Goal: Information Seeking & Learning: Check status

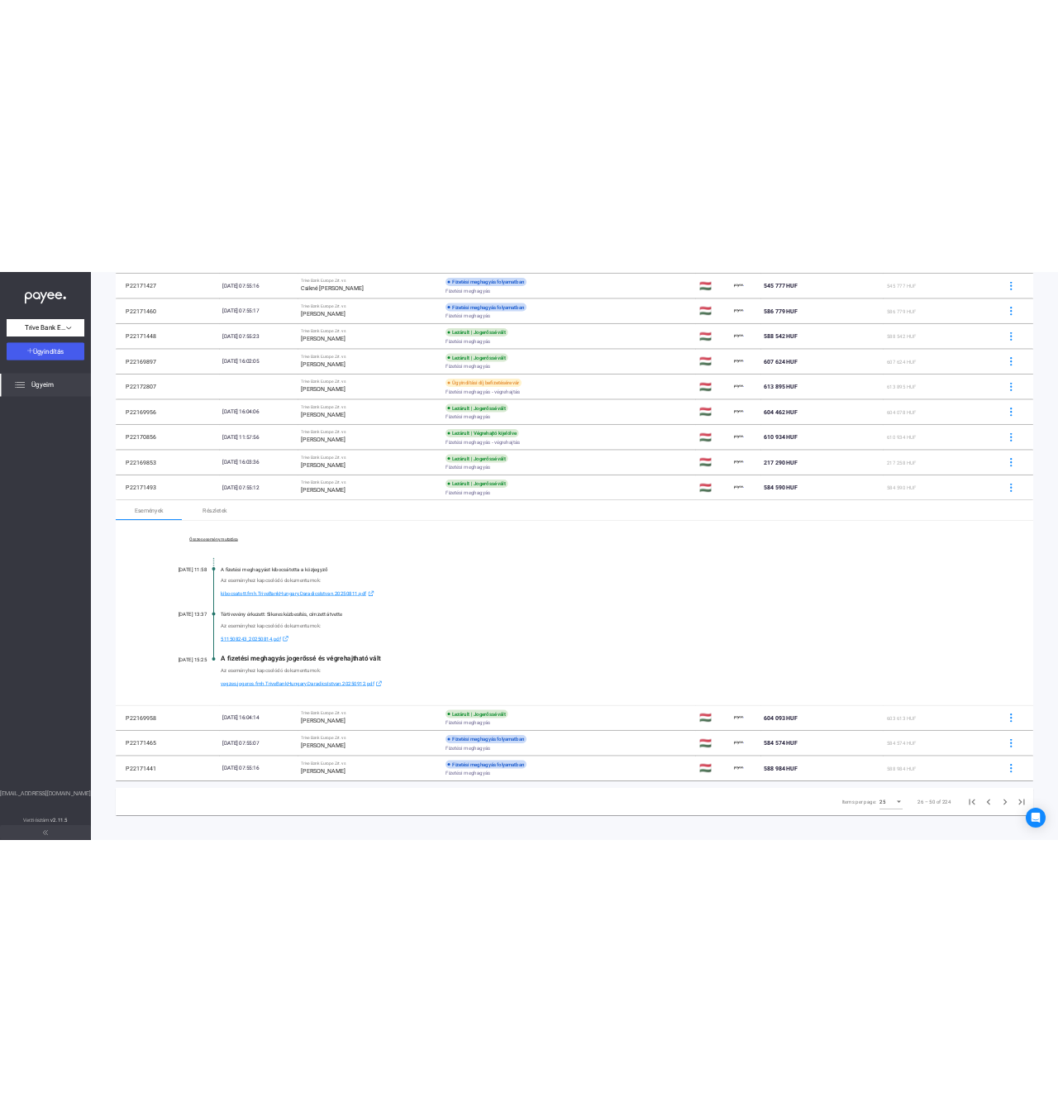
scroll to position [851, 0]
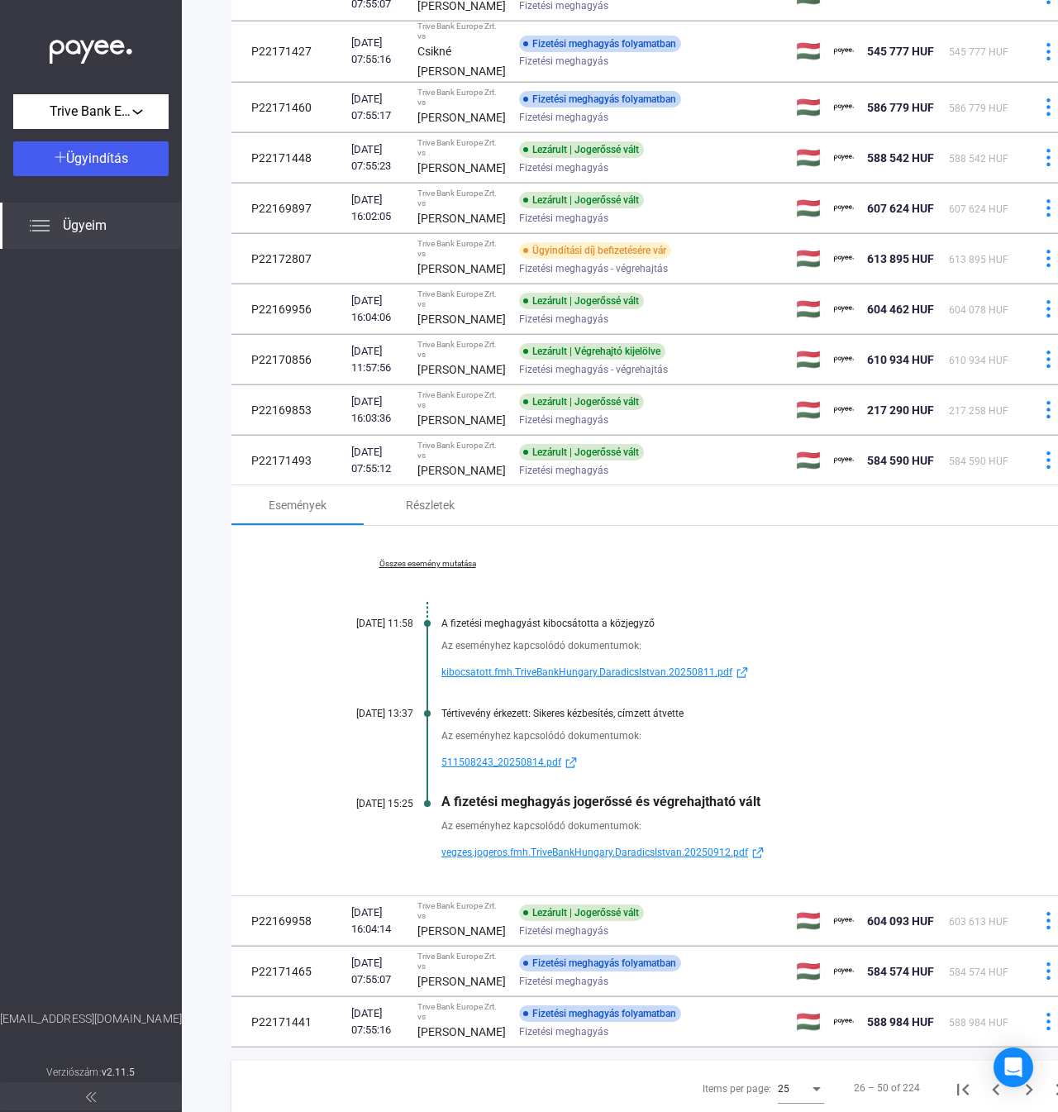
click at [685, 879] on div "Összes esemény mutatása [DATE] 11:58 A fizetési meghagyást kibocsátotta a közje…" at bounding box center [658, 710] width 854 height 369
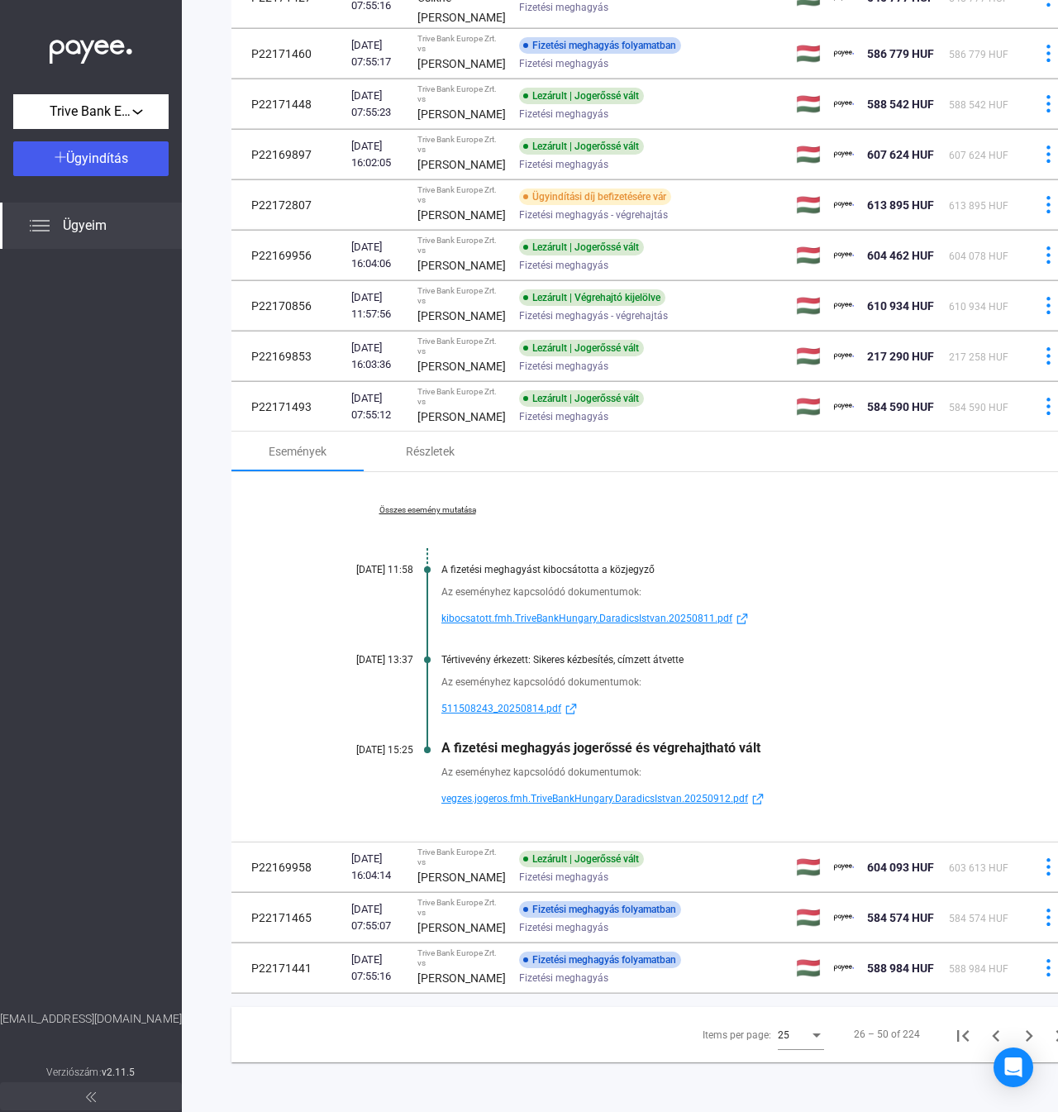
scroll to position [1181, 0]
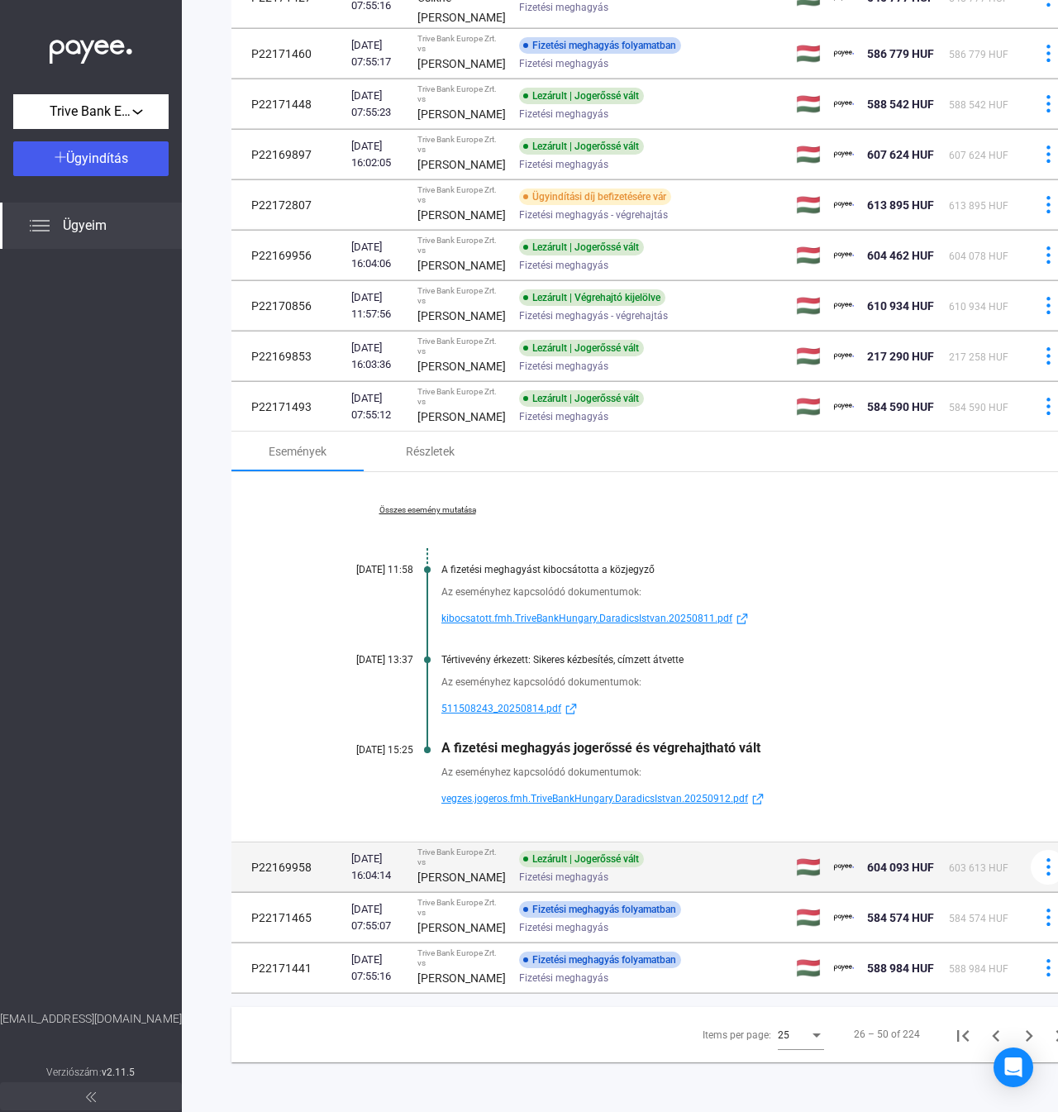
click at [305, 892] on td "P22169958" at bounding box center [287, 867] width 113 height 50
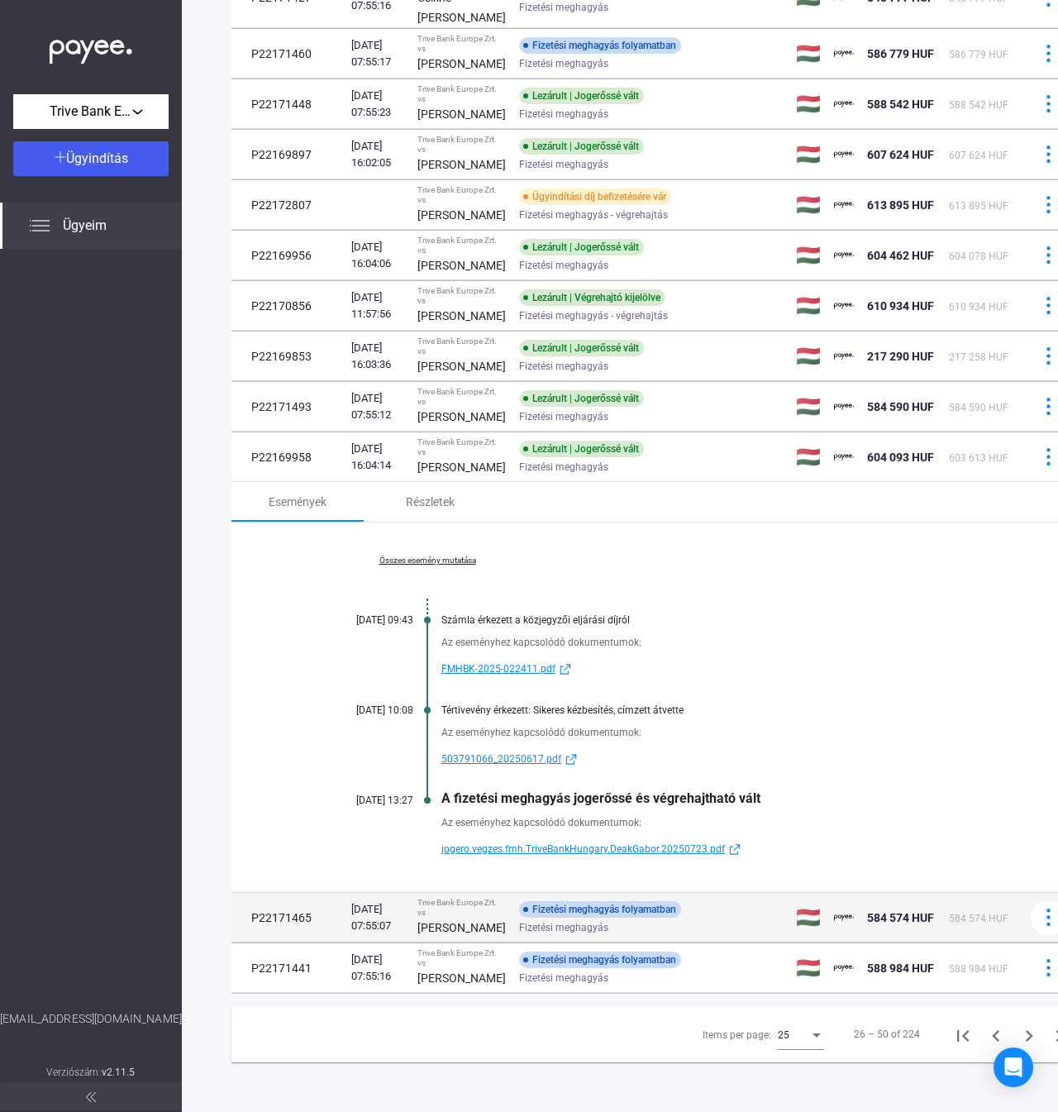
click at [433, 937] on div "[PERSON_NAME]" at bounding box center [461, 927] width 88 height 20
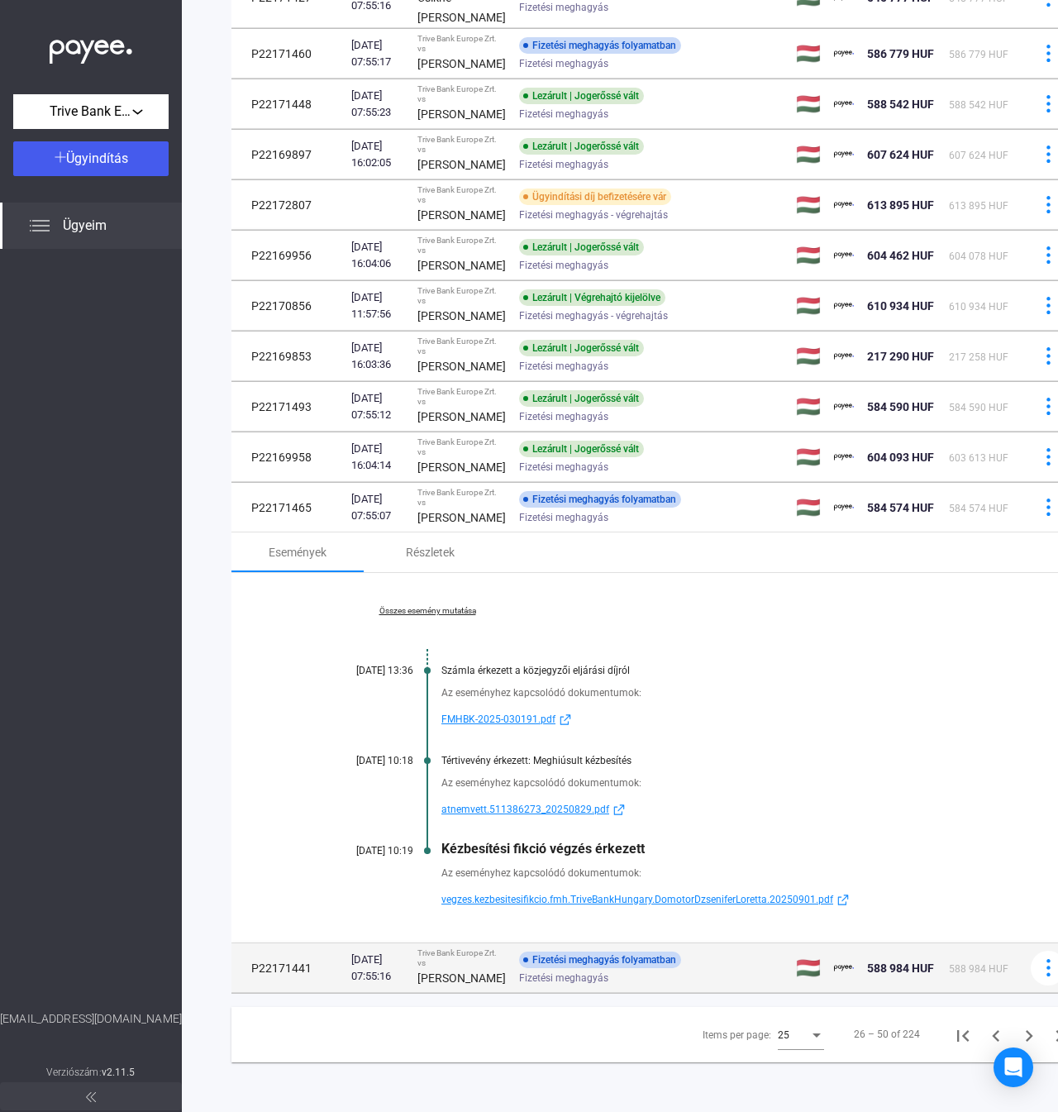
click at [341, 993] on td "P22171441" at bounding box center [287, 968] width 113 height 50
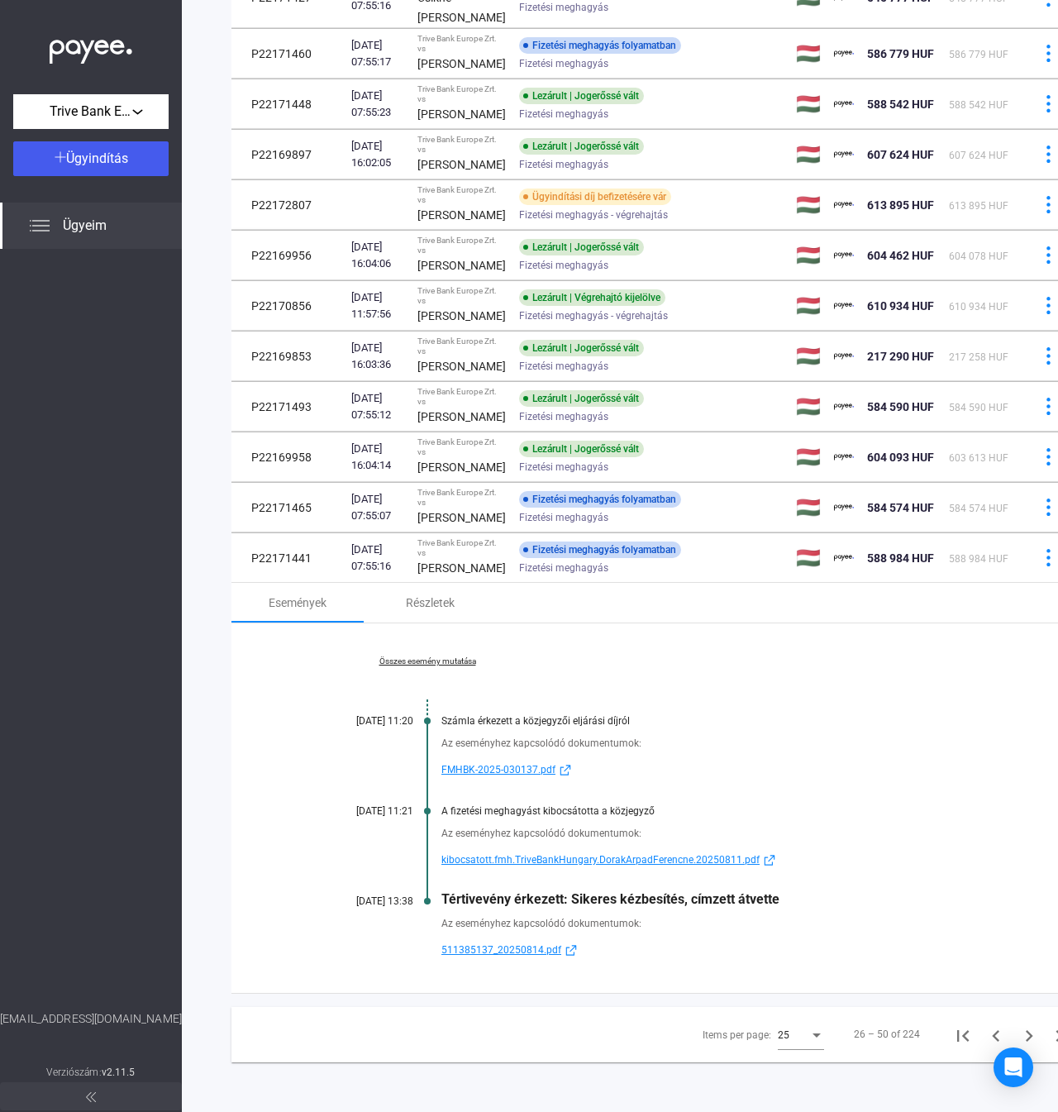
scroll to position [1298, 0]
click at [1017, 1024] on icon "Next page" at bounding box center [1028, 1035] width 23 height 23
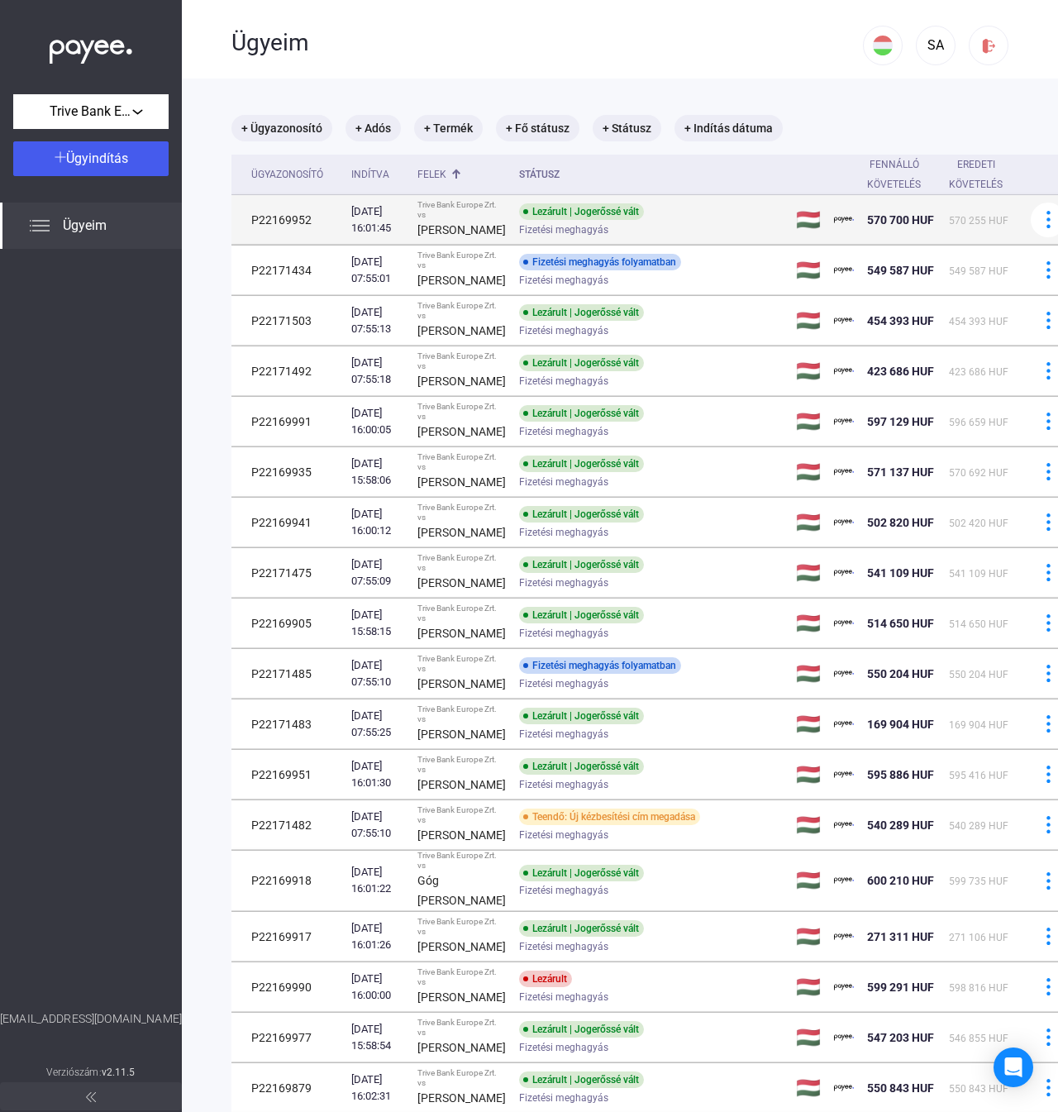
click at [411, 236] on td "[DATE] 16:01:45" at bounding box center [378, 220] width 66 height 50
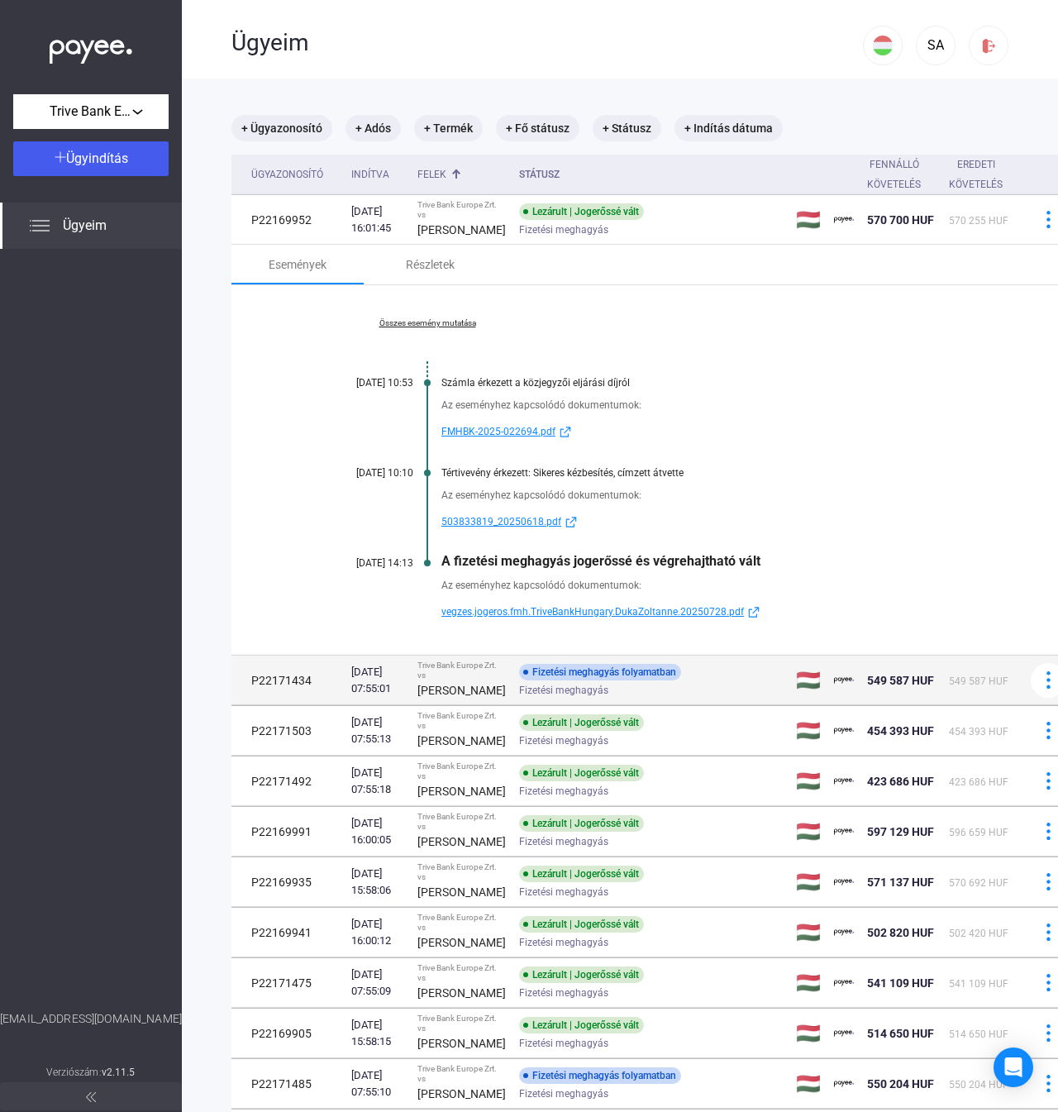
click at [405, 705] on td "[DATE] 07:55:01" at bounding box center [378, 680] width 66 height 50
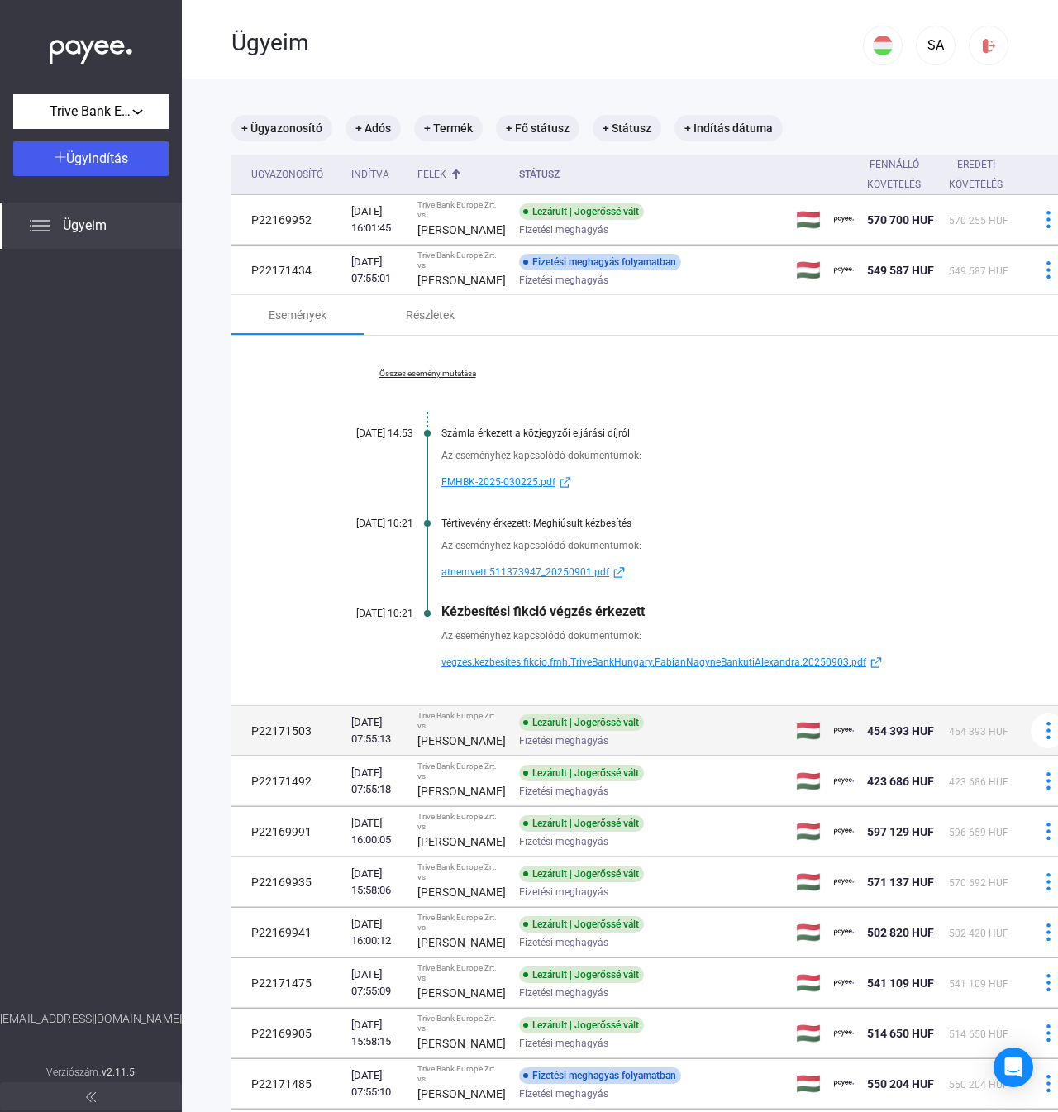
click at [427, 750] on div "[PERSON_NAME]" at bounding box center [461, 741] width 88 height 20
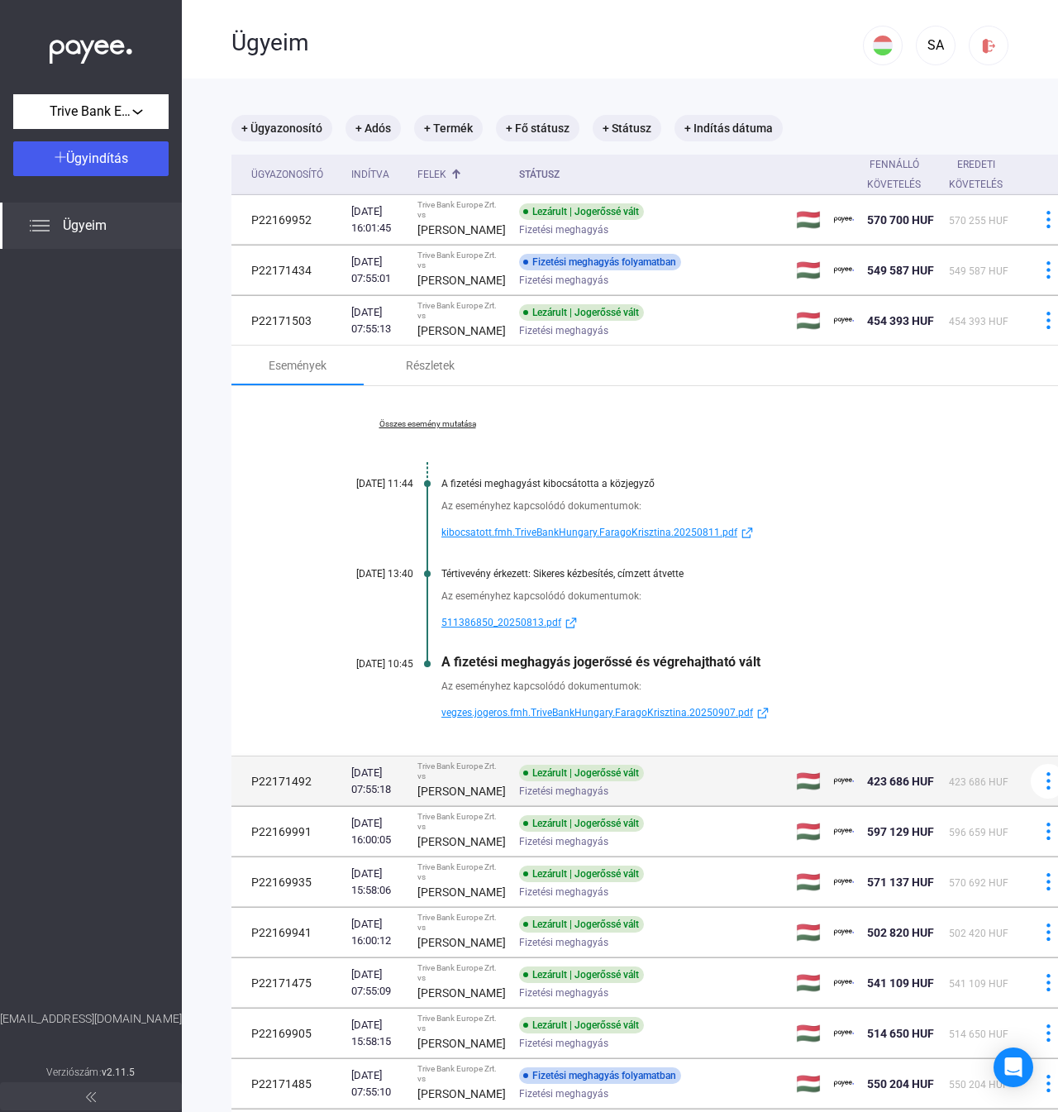
click at [355, 798] on div "[DATE] 07:55:18" at bounding box center [377, 781] width 53 height 33
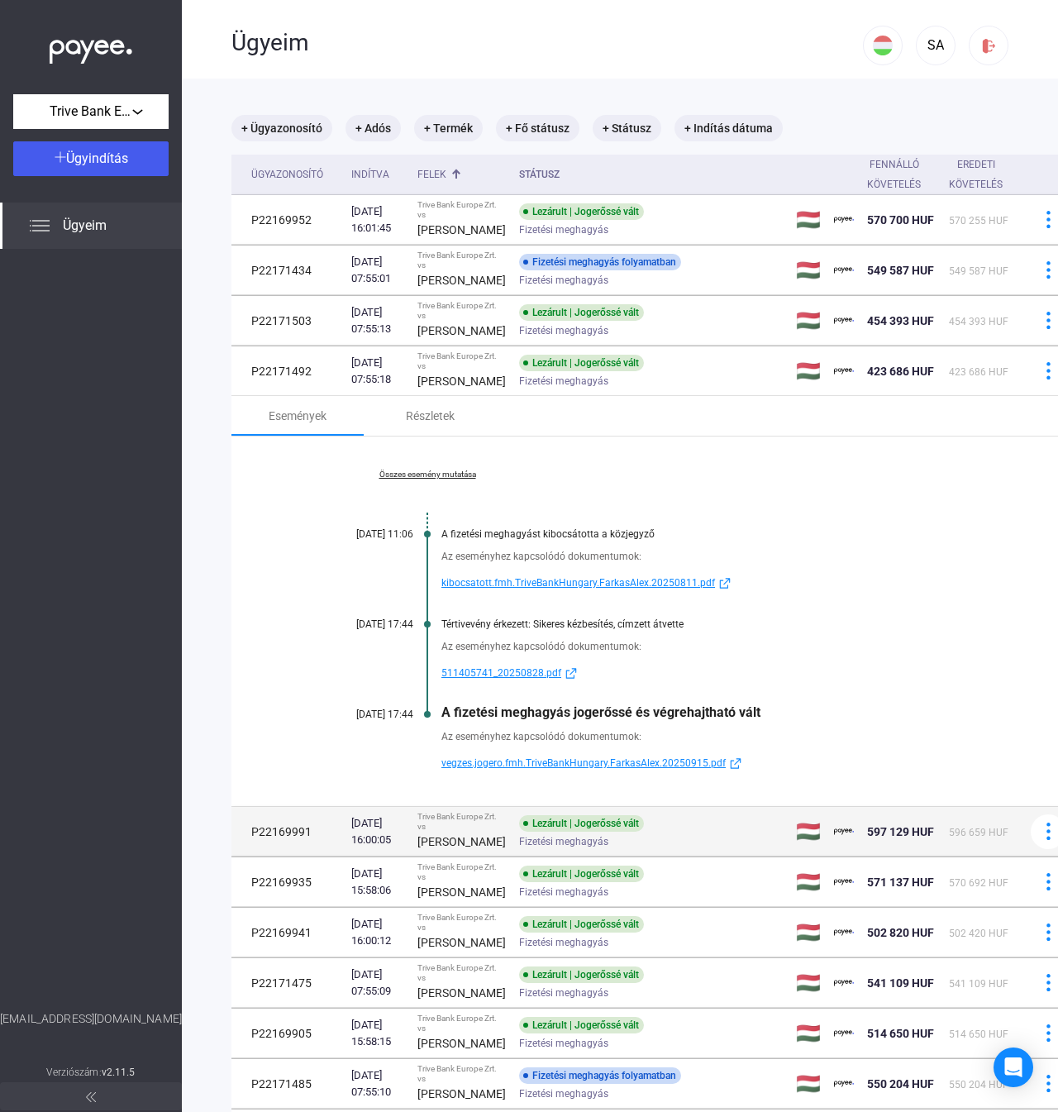
click at [388, 848] on div "[DATE] 16:00:05" at bounding box center [377, 831] width 53 height 33
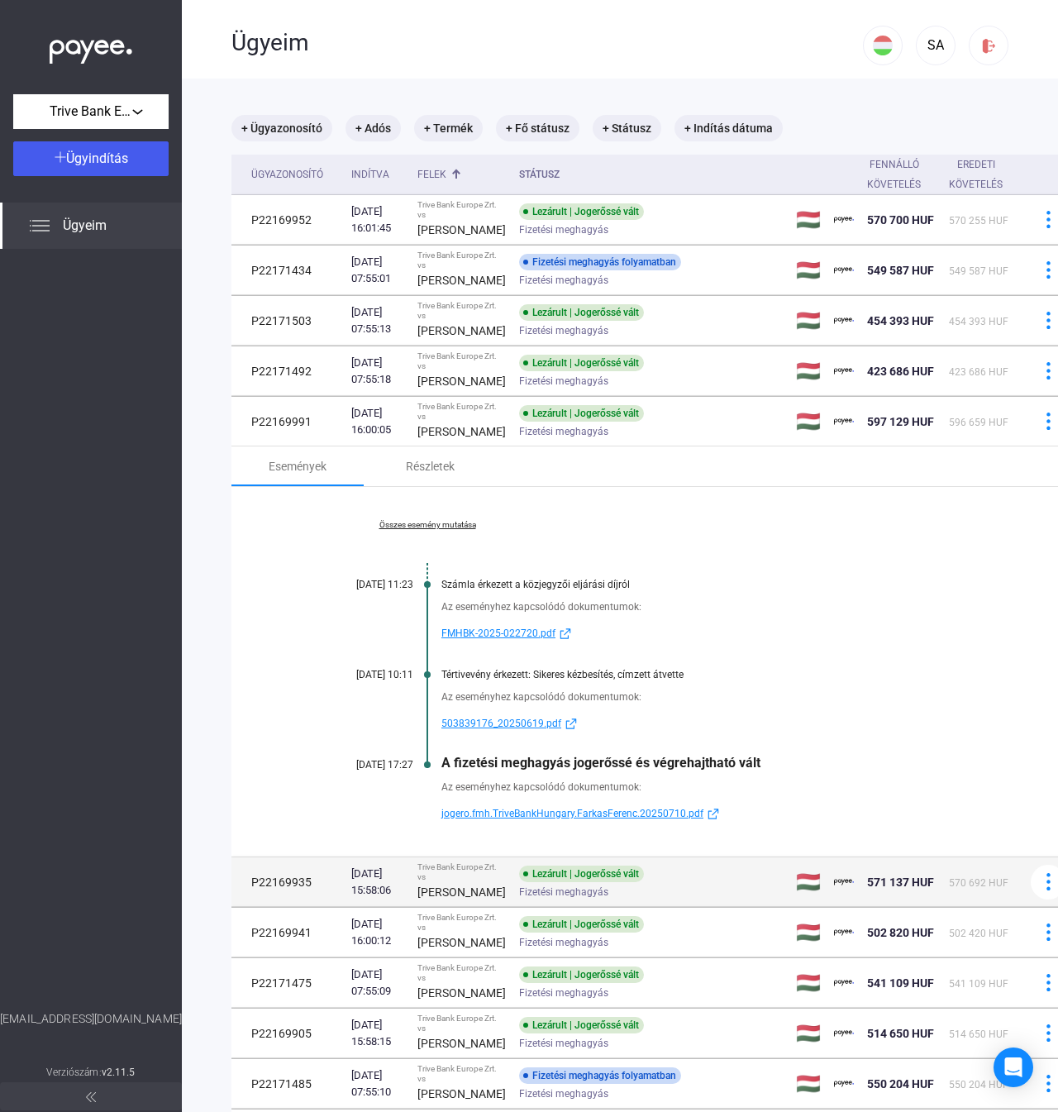
click at [341, 907] on td "P22169935" at bounding box center [287, 882] width 113 height 50
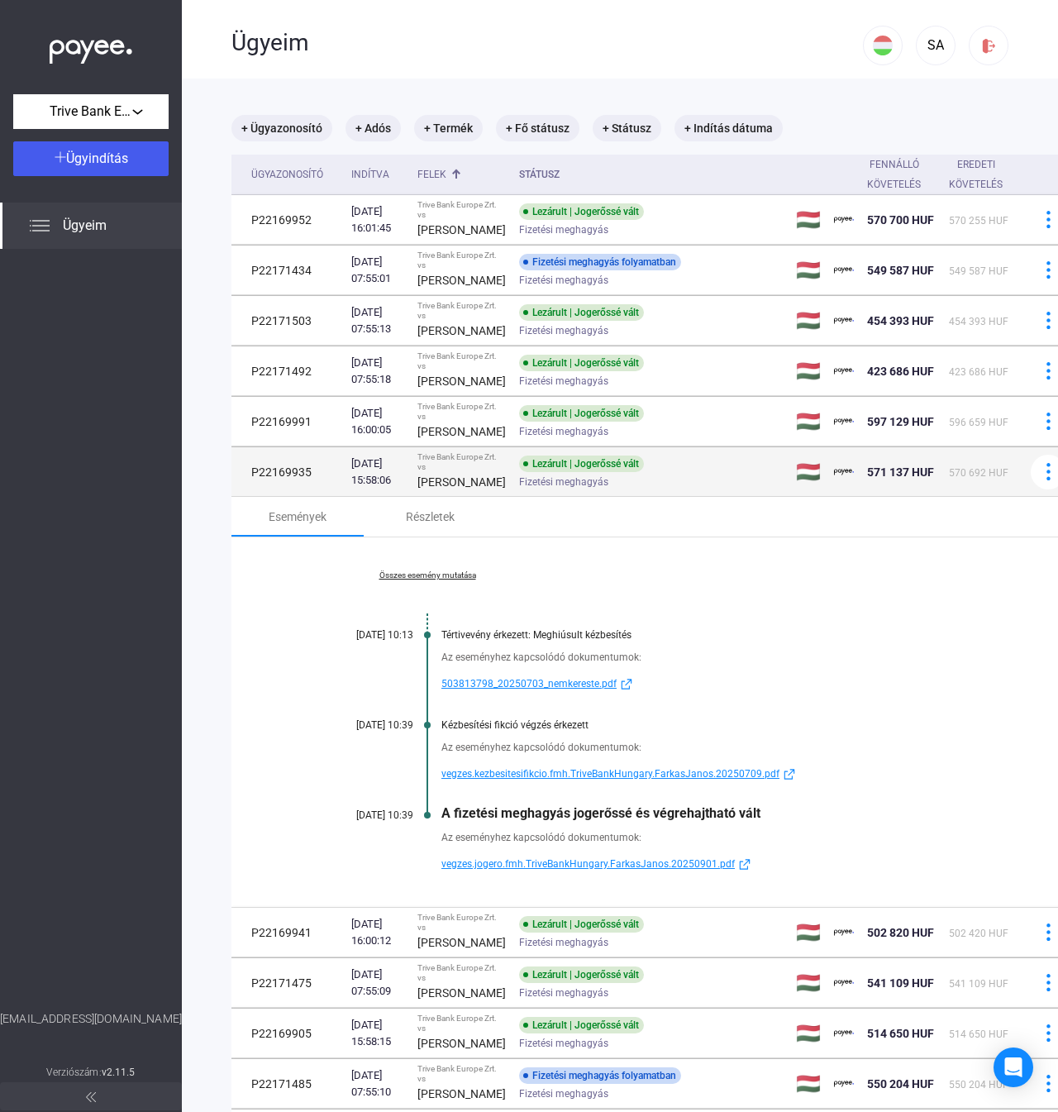
click at [483, 492] on div "[PERSON_NAME]" at bounding box center [461, 482] width 88 height 20
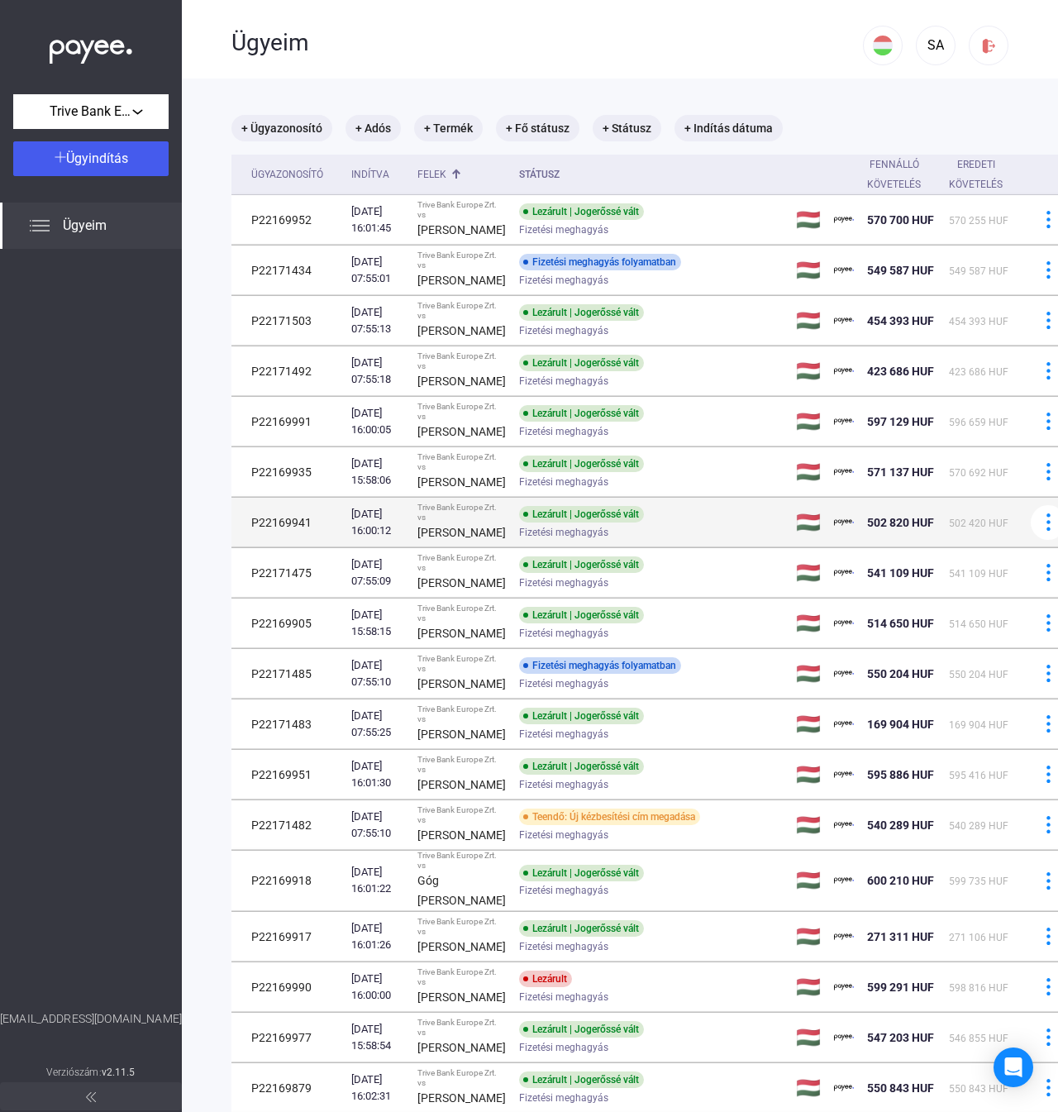
click at [471, 542] on div "[PERSON_NAME]" at bounding box center [461, 532] width 88 height 20
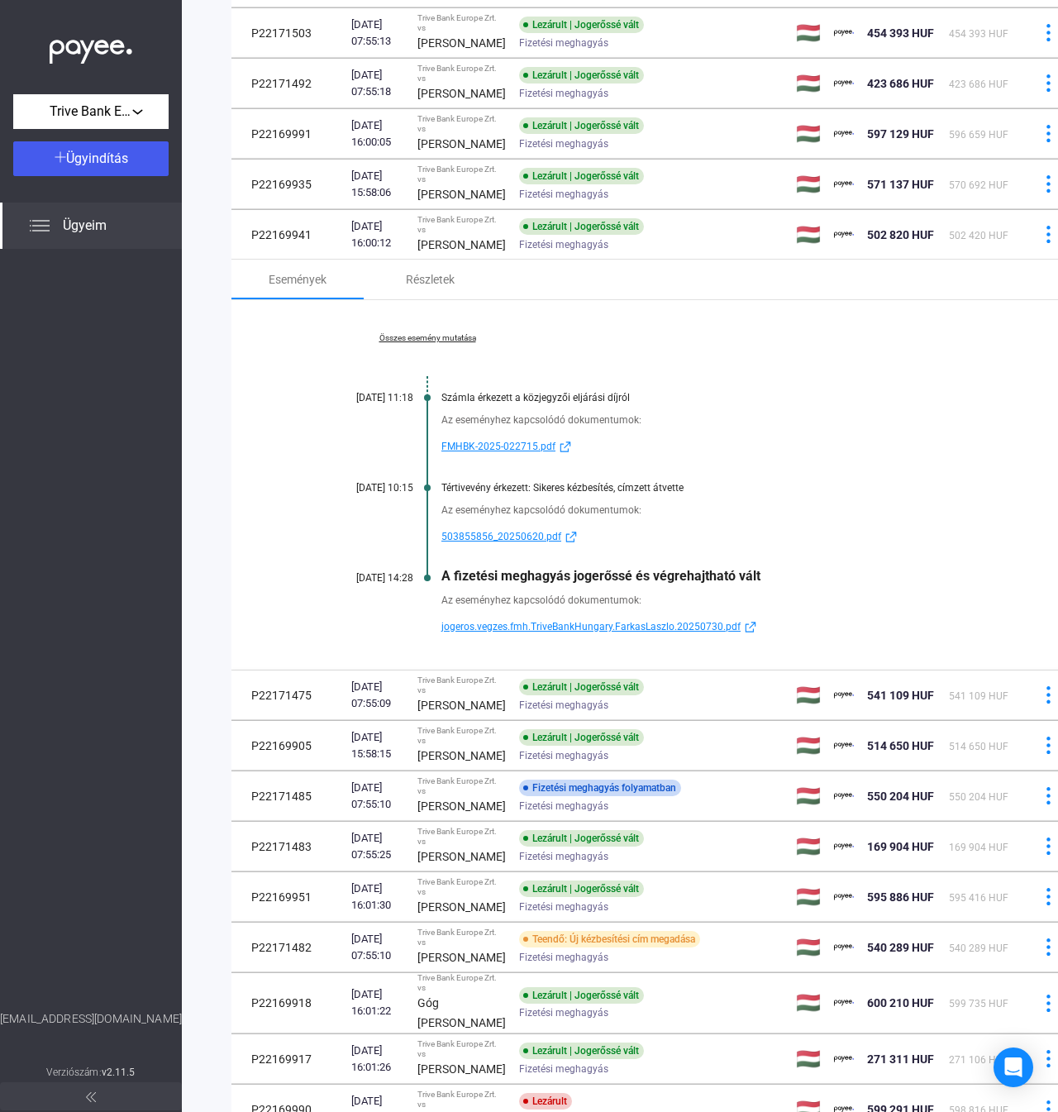
scroll to position [331, 0]
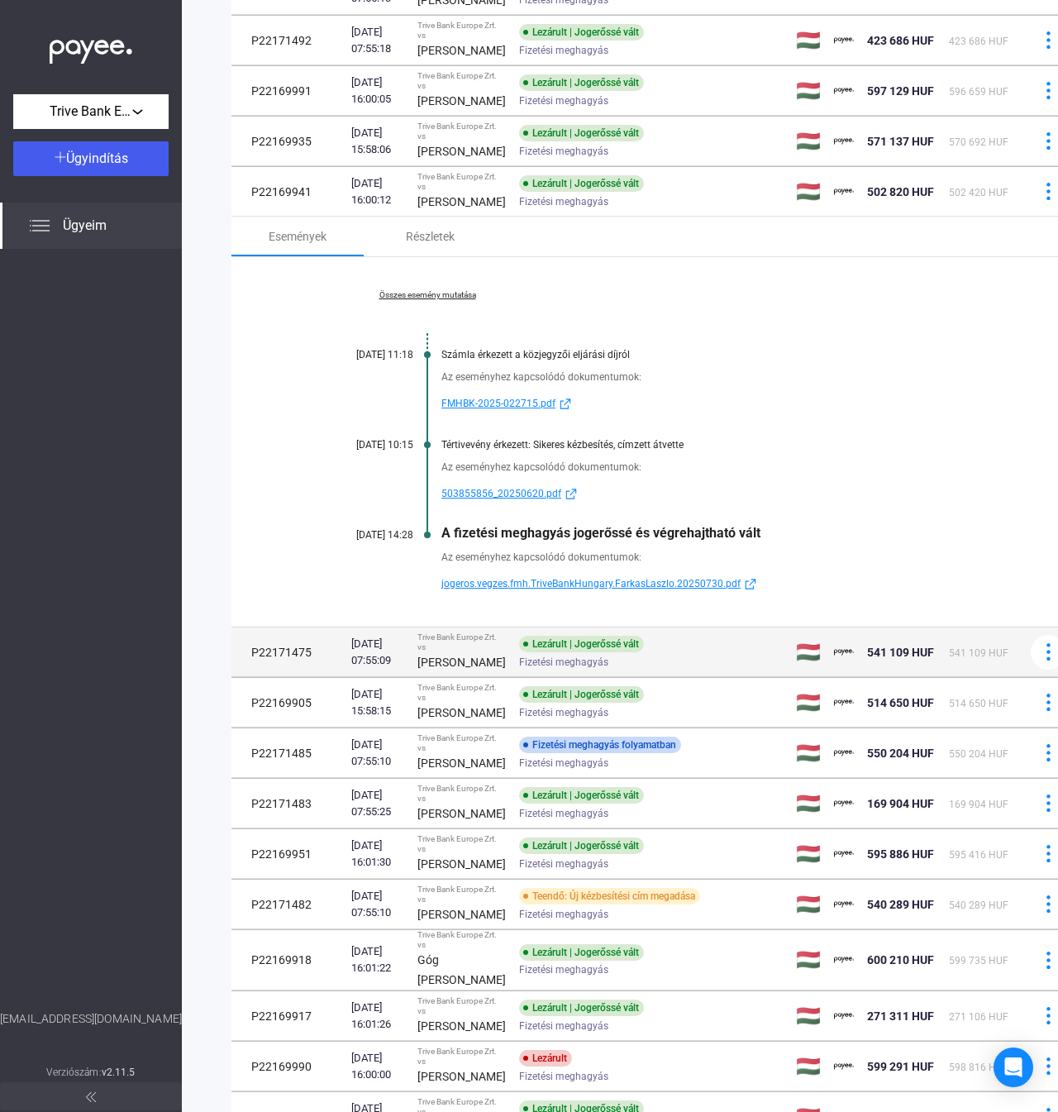
click at [430, 669] on strong "[PERSON_NAME]" at bounding box center [461, 661] width 88 height 13
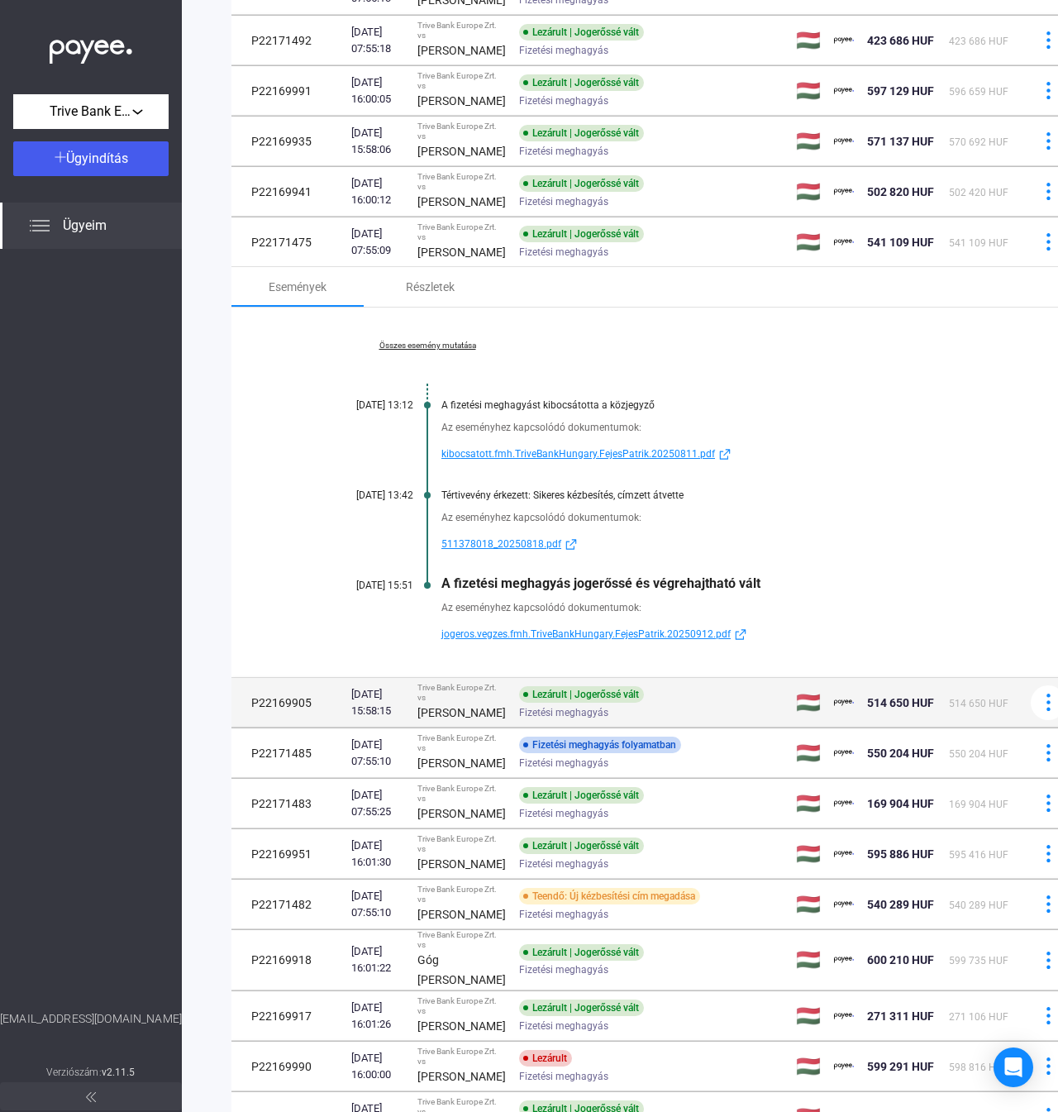
click at [404, 719] on div "[DATE] 15:58:15" at bounding box center [377, 702] width 53 height 33
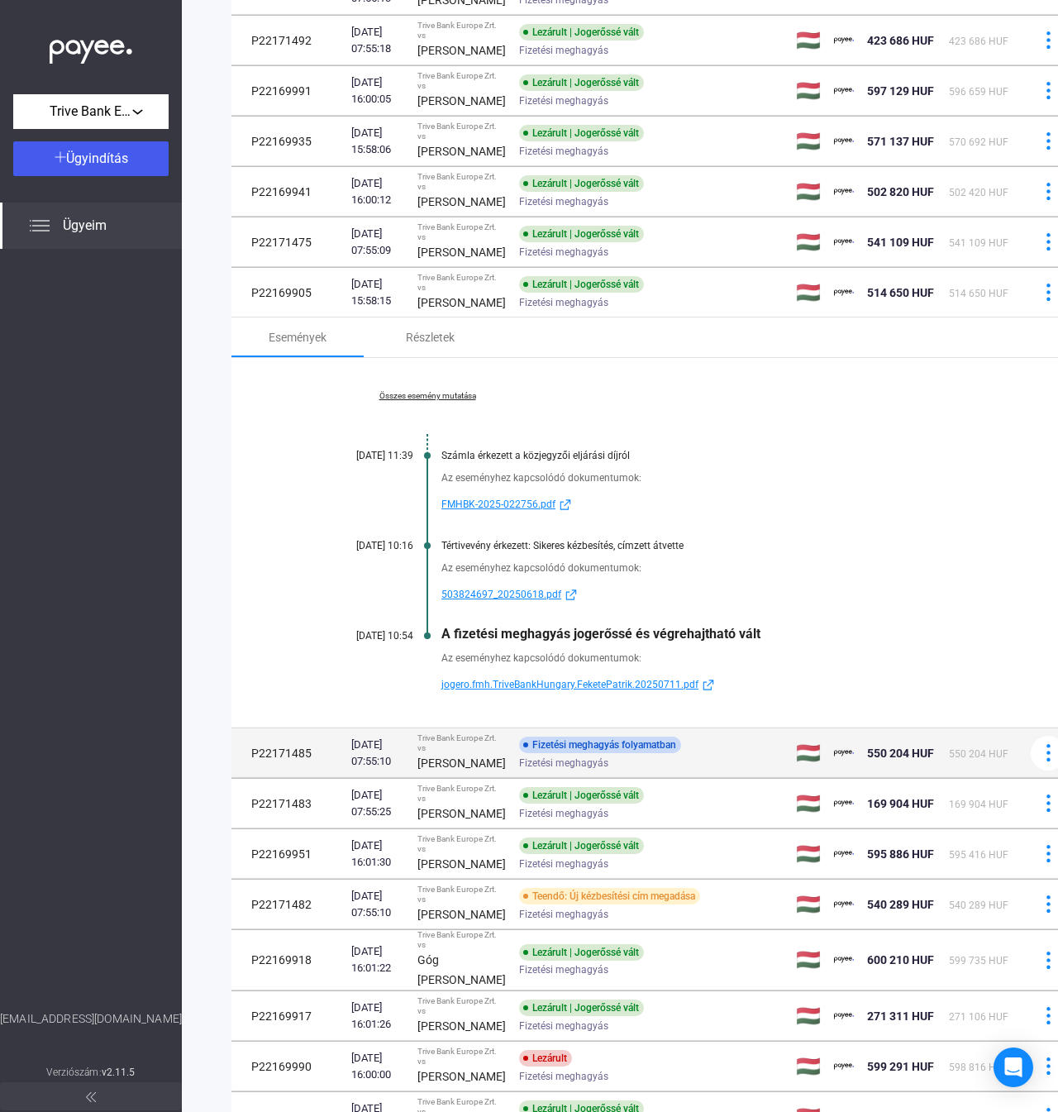
click at [347, 778] on td "[DATE] 07:55:10" at bounding box center [378, 753] width 66 height 50
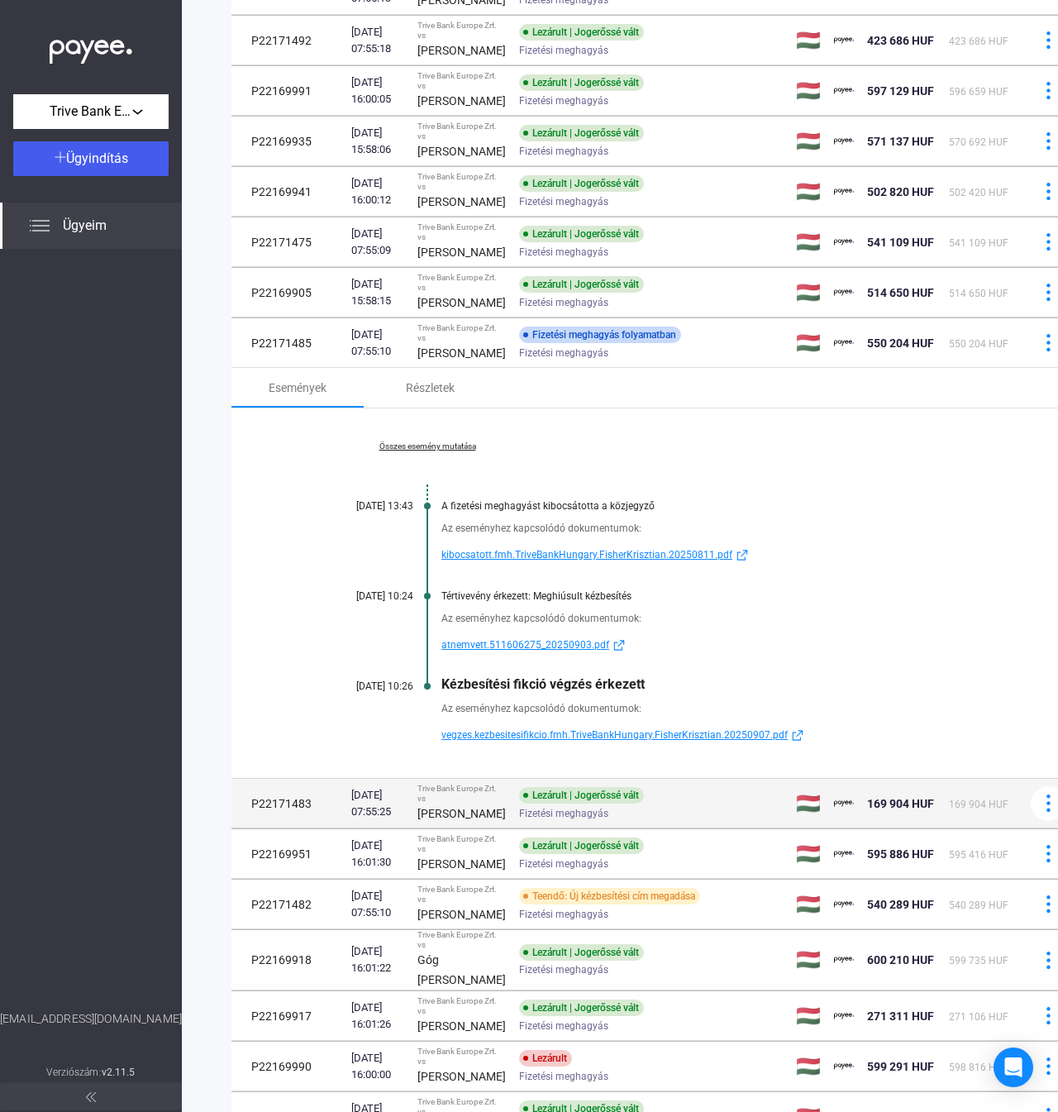
click at [456, 803] on div "Trive Bank Europe Zrt. vs" at bounding box center [461, 794] width 88 height 20
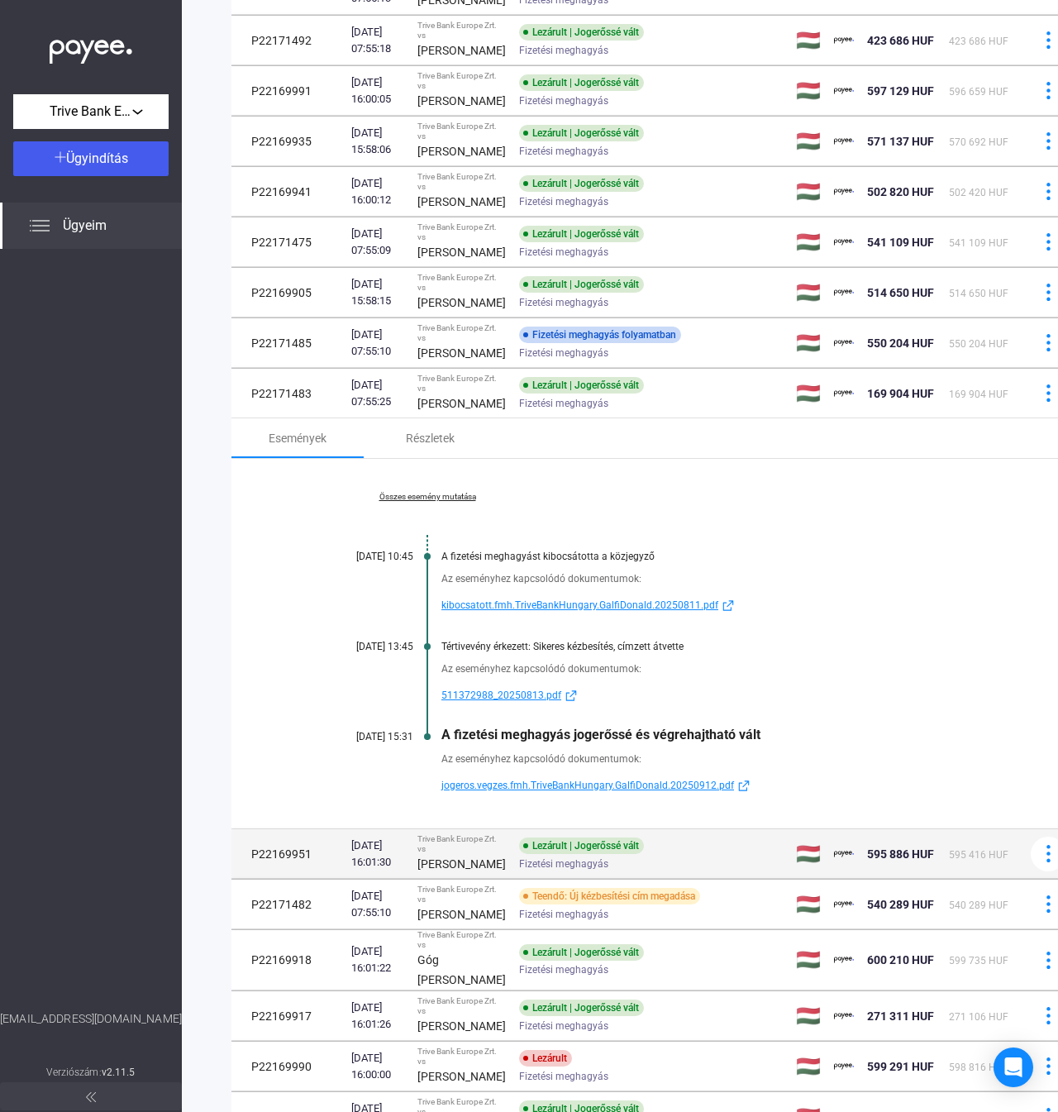
click at [491, 879] on td "Trive Bank Europe Zrt. vs [PERSON_NAME]" at bounding box center [462, 854] width 102 height 50
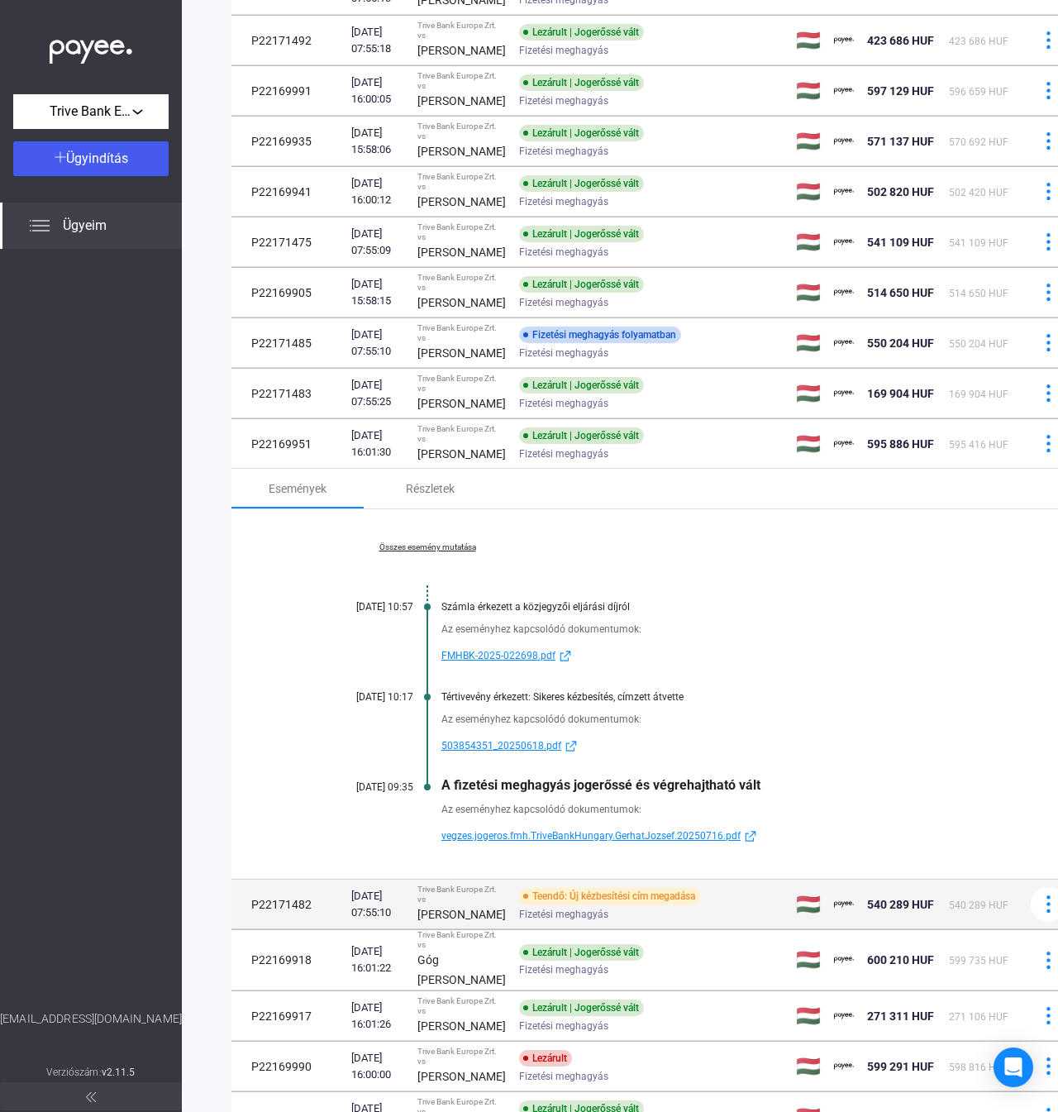
click at [471, 924] on div "[PERSON_NAME]" at bounding box center [461, 914] width 88 height 20
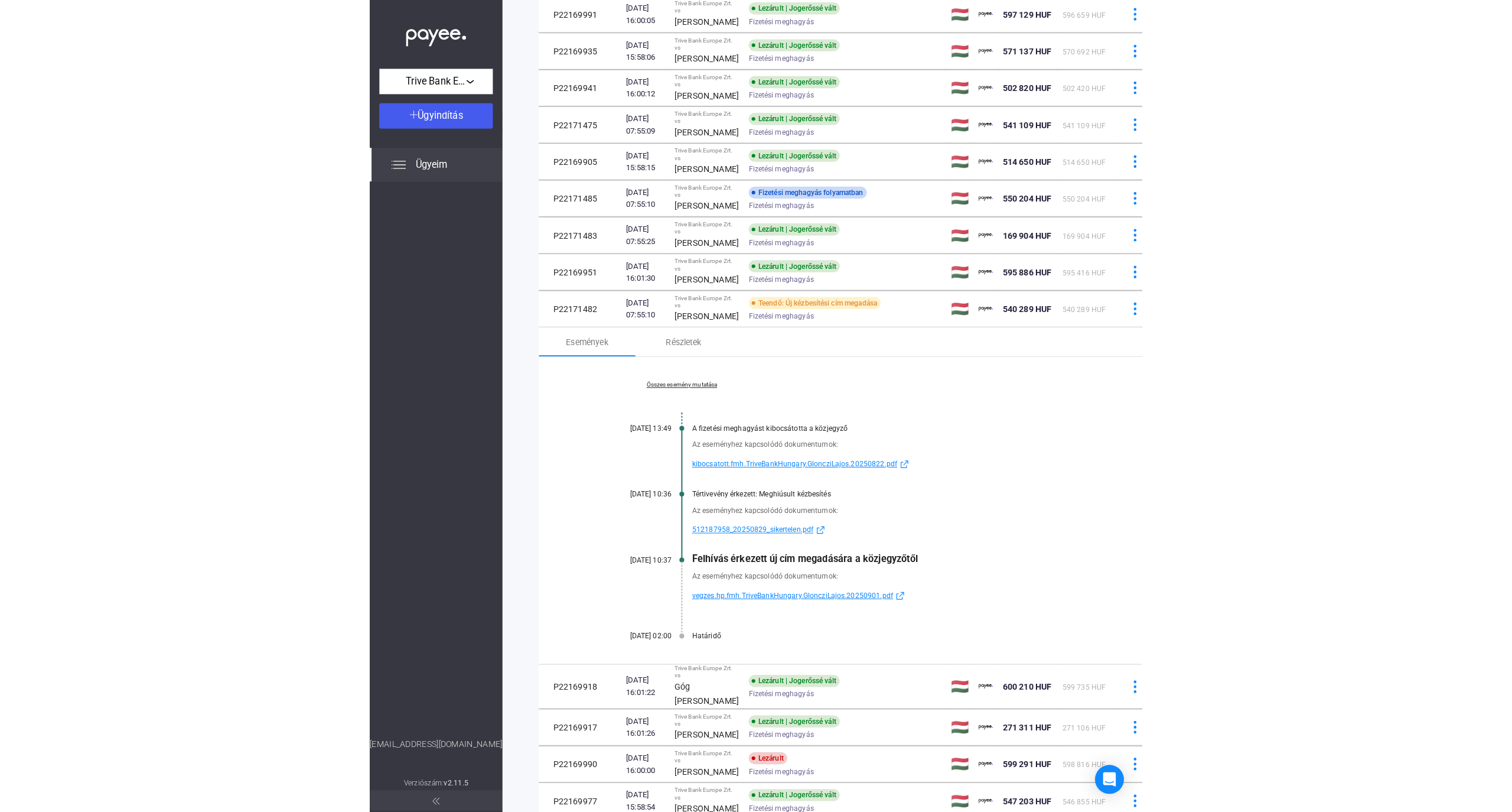
scroll to position [315, 0]
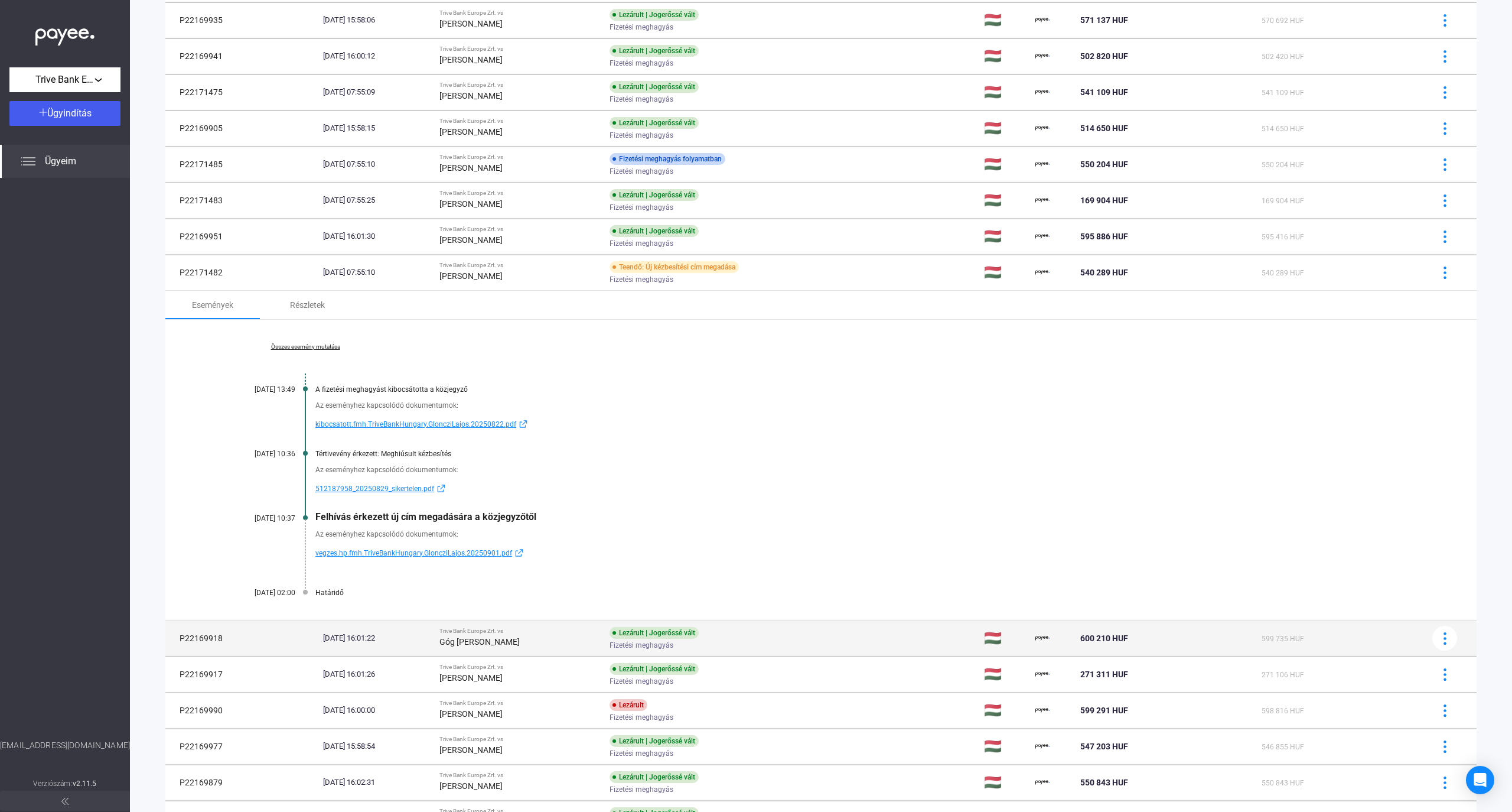
click at [417, 655] on td "[DATE] 16:01:22" at bounding box center [377, 638] width 116 height 36
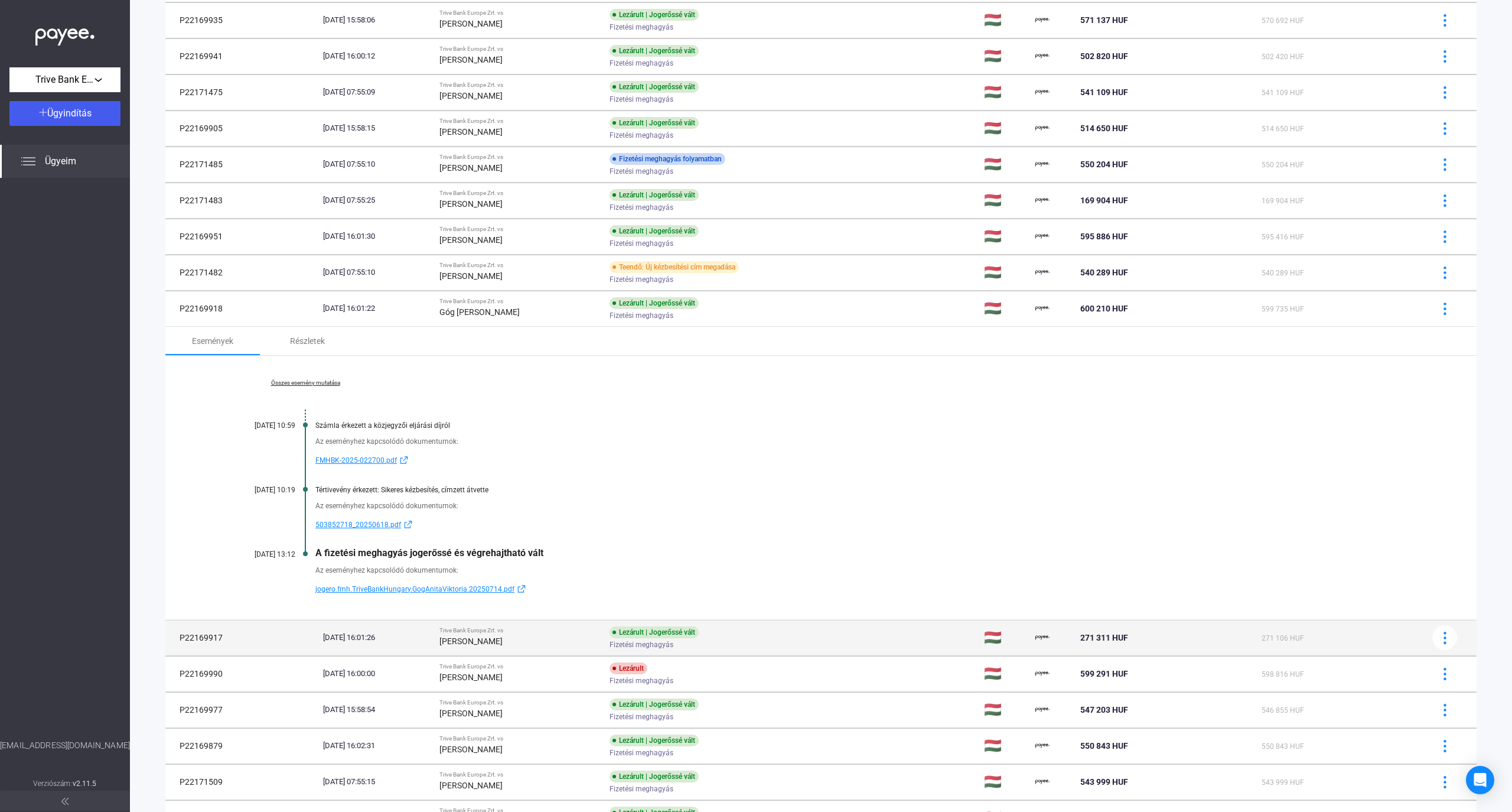
click at [339, 648] on td "[DATE] 16:01:26" at bounding box center [377, 638] width 116 height 36
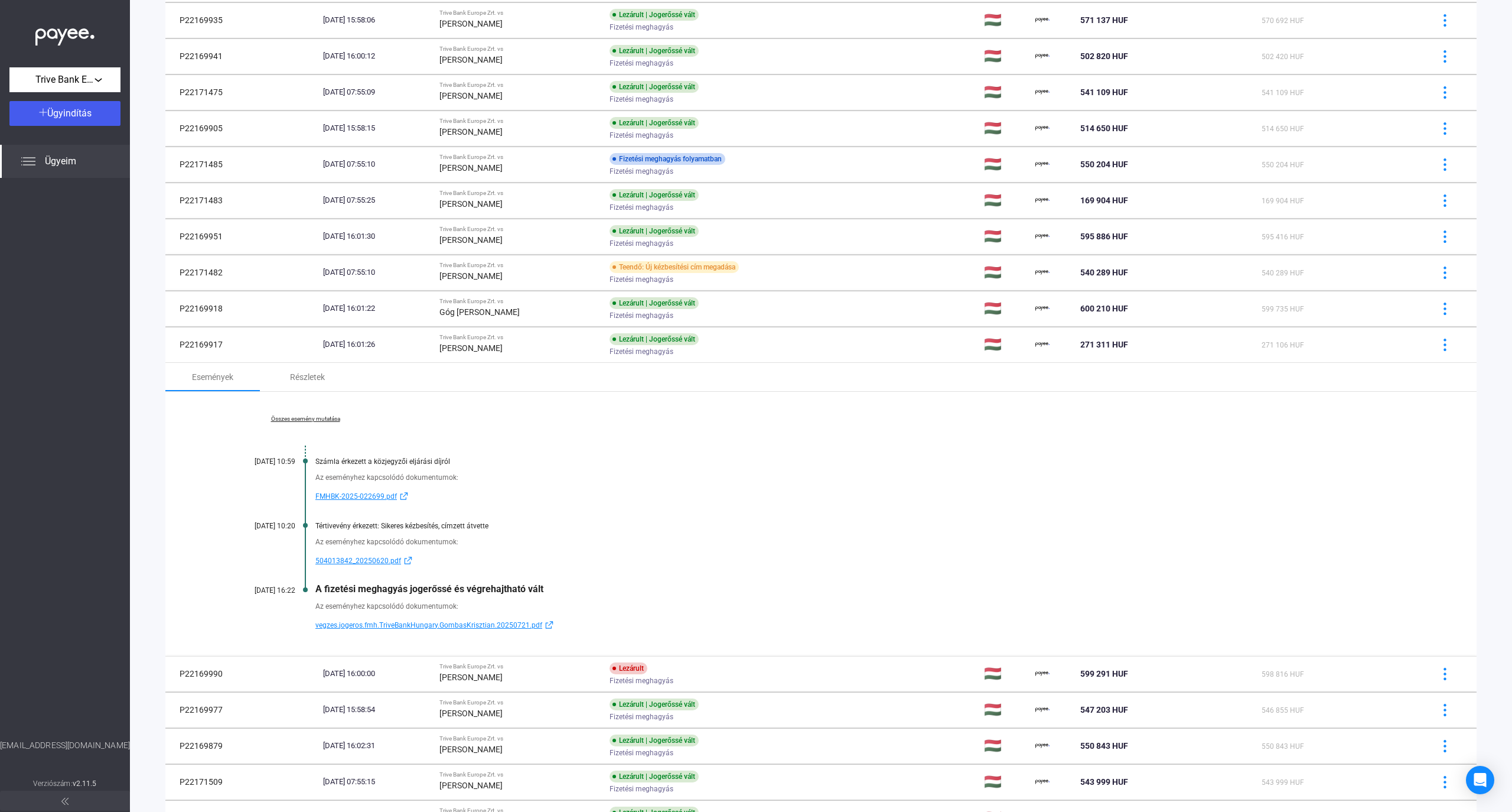
click at [472, 676] on strong "[PERSON_NAME]" at bounding box center [471, 677] width 63 height 9
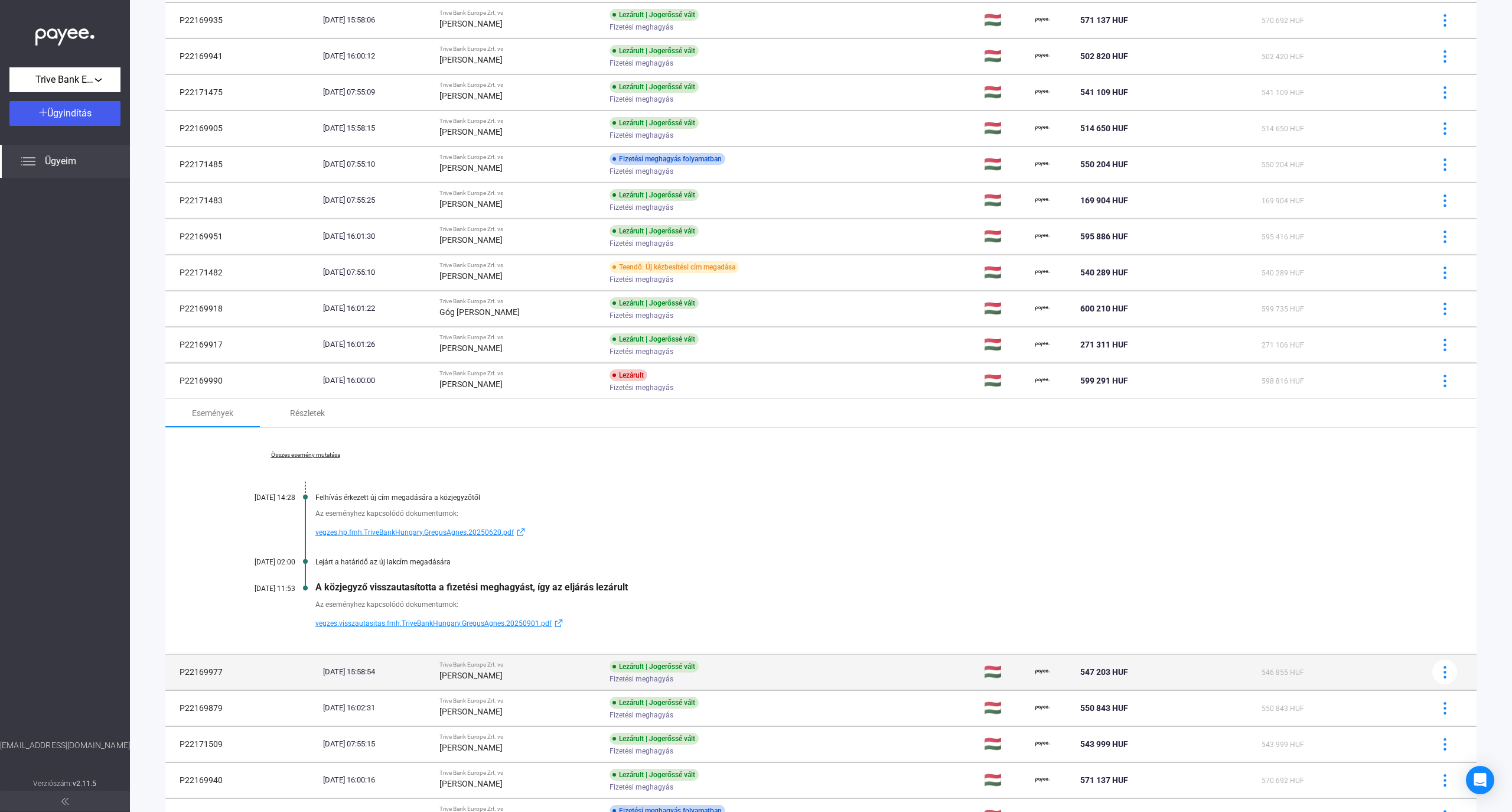
click at [253, 673] on td "P22169977" at bounding box center [242, 672] width 153 height 36
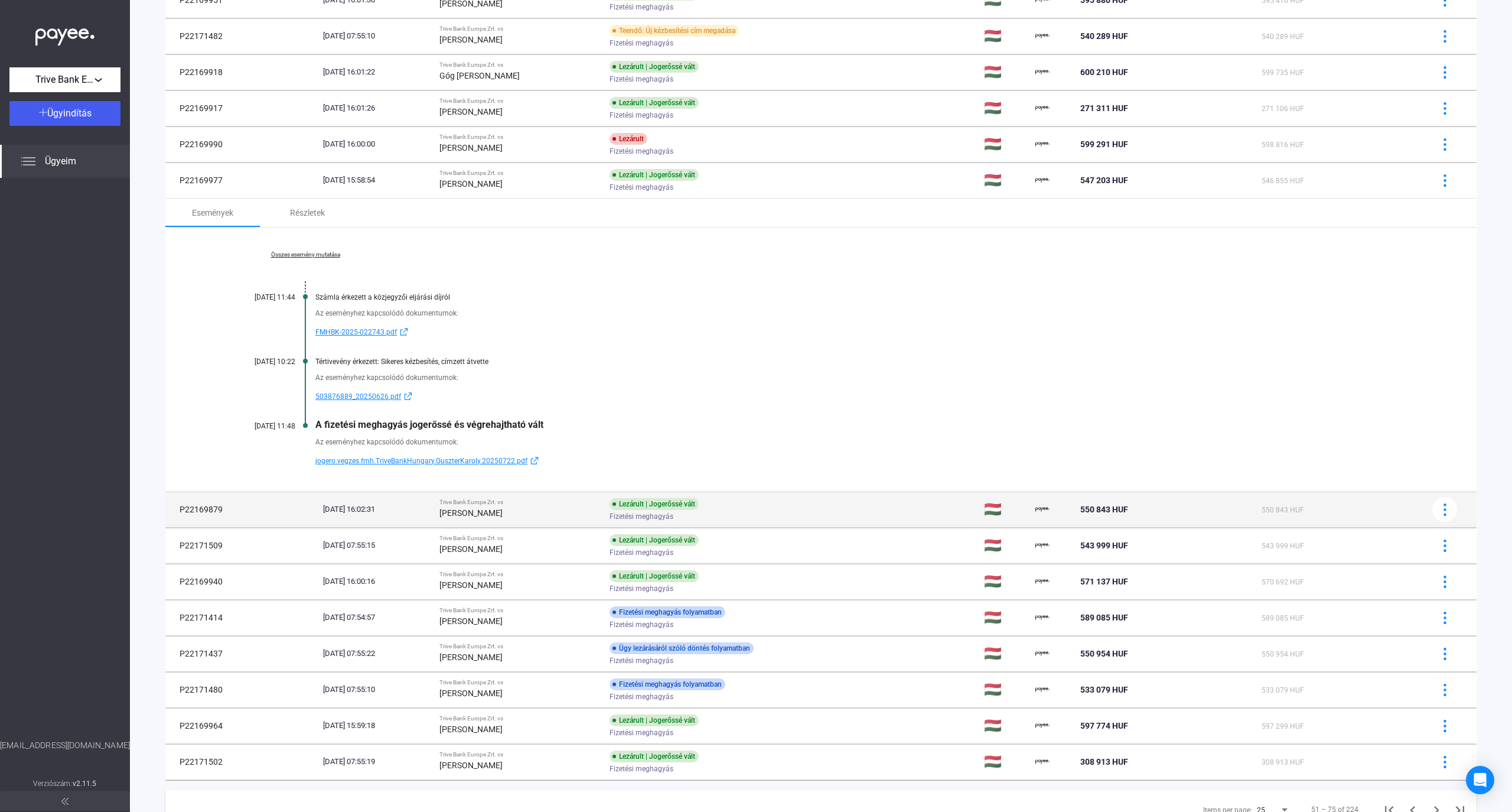
click at [452, 520] on div "[PERSON_NAME]" at bounding box center [519, 513] width 161 height 14
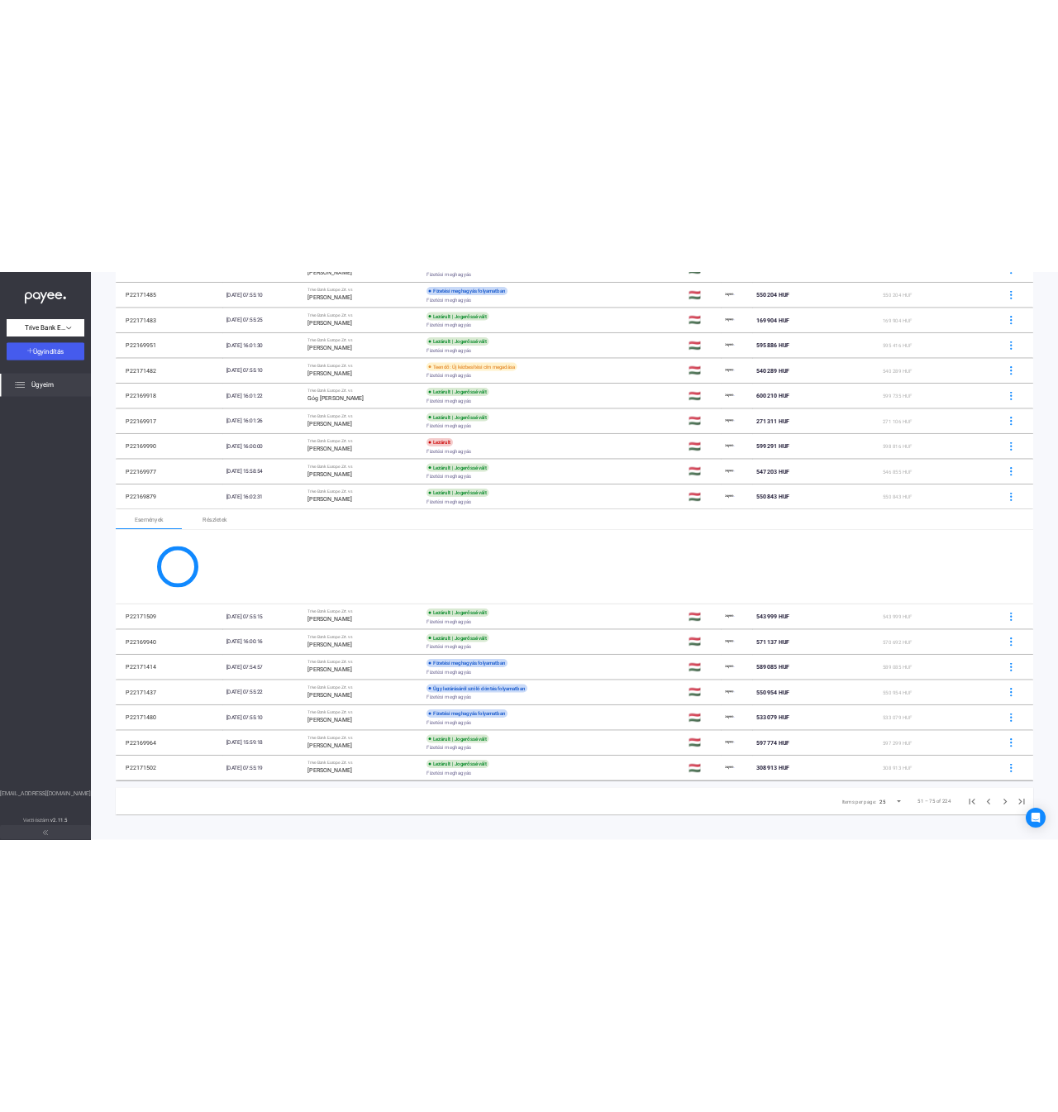
scroll to position [771, 0]
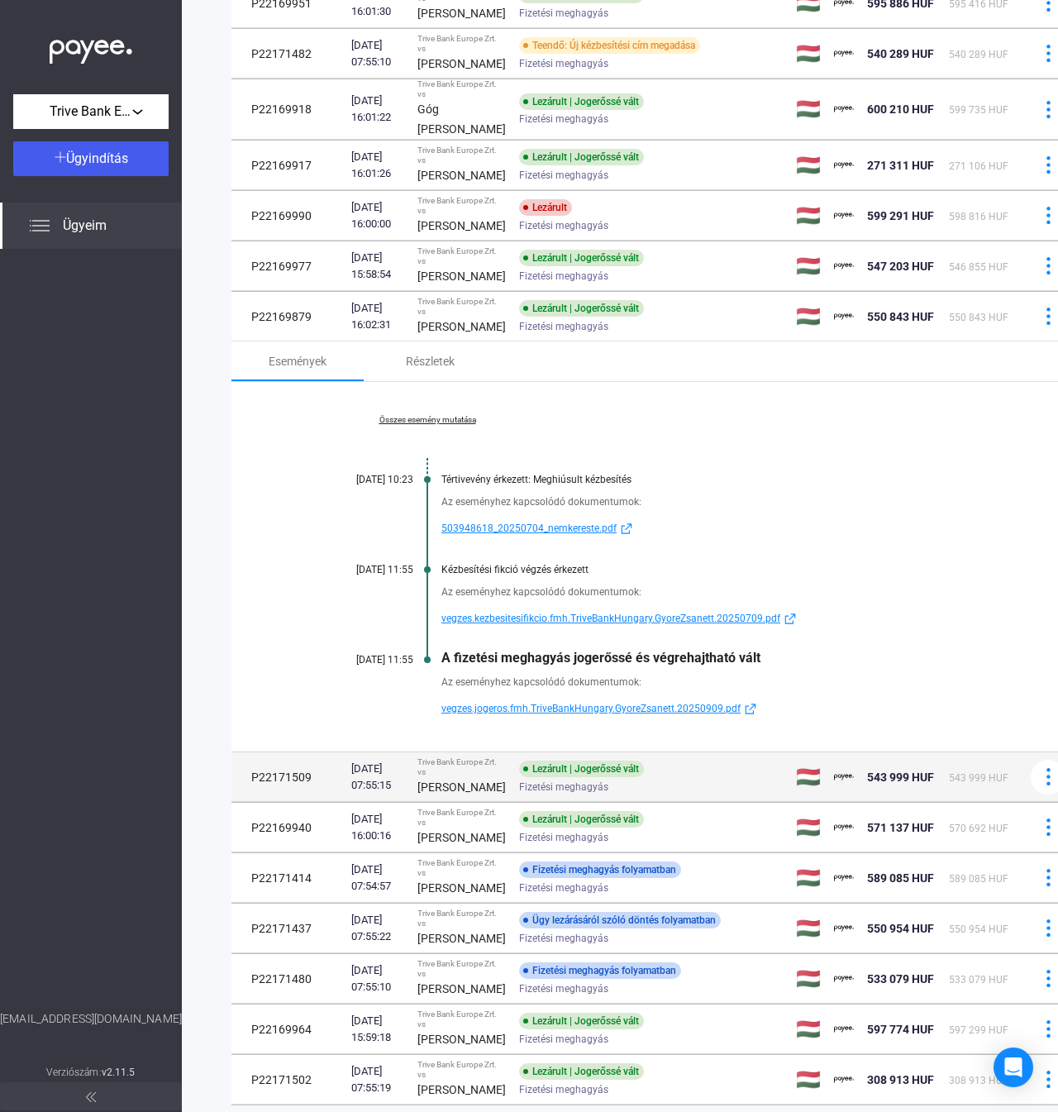
click at [404, 793] on div "[DATE] 07:55:15" at bounding box center [377, 776] width 53 height 33
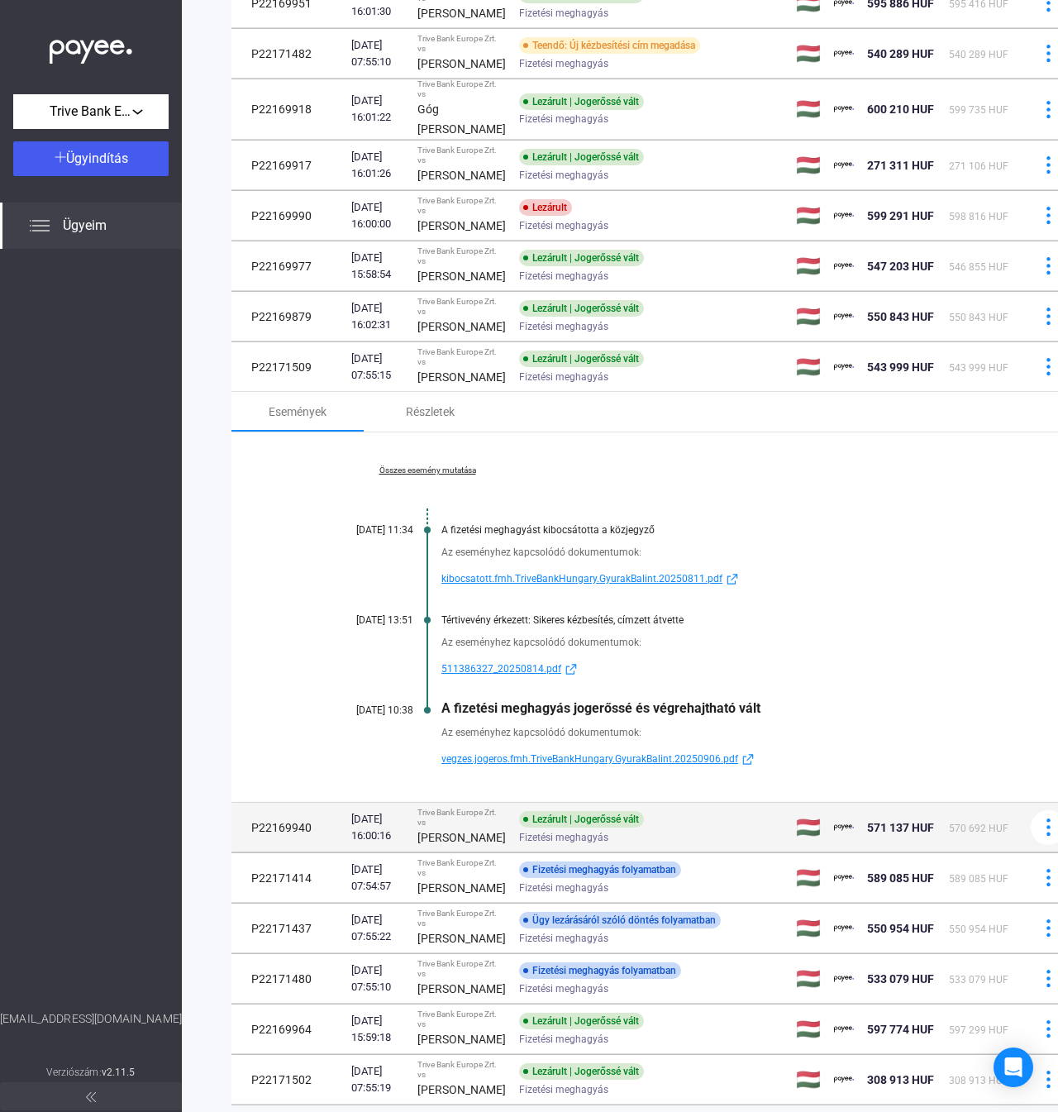
click at [422, 844] on strong "[PERSON_NAME]" at bounding box center [461, 837] width 88 height 13
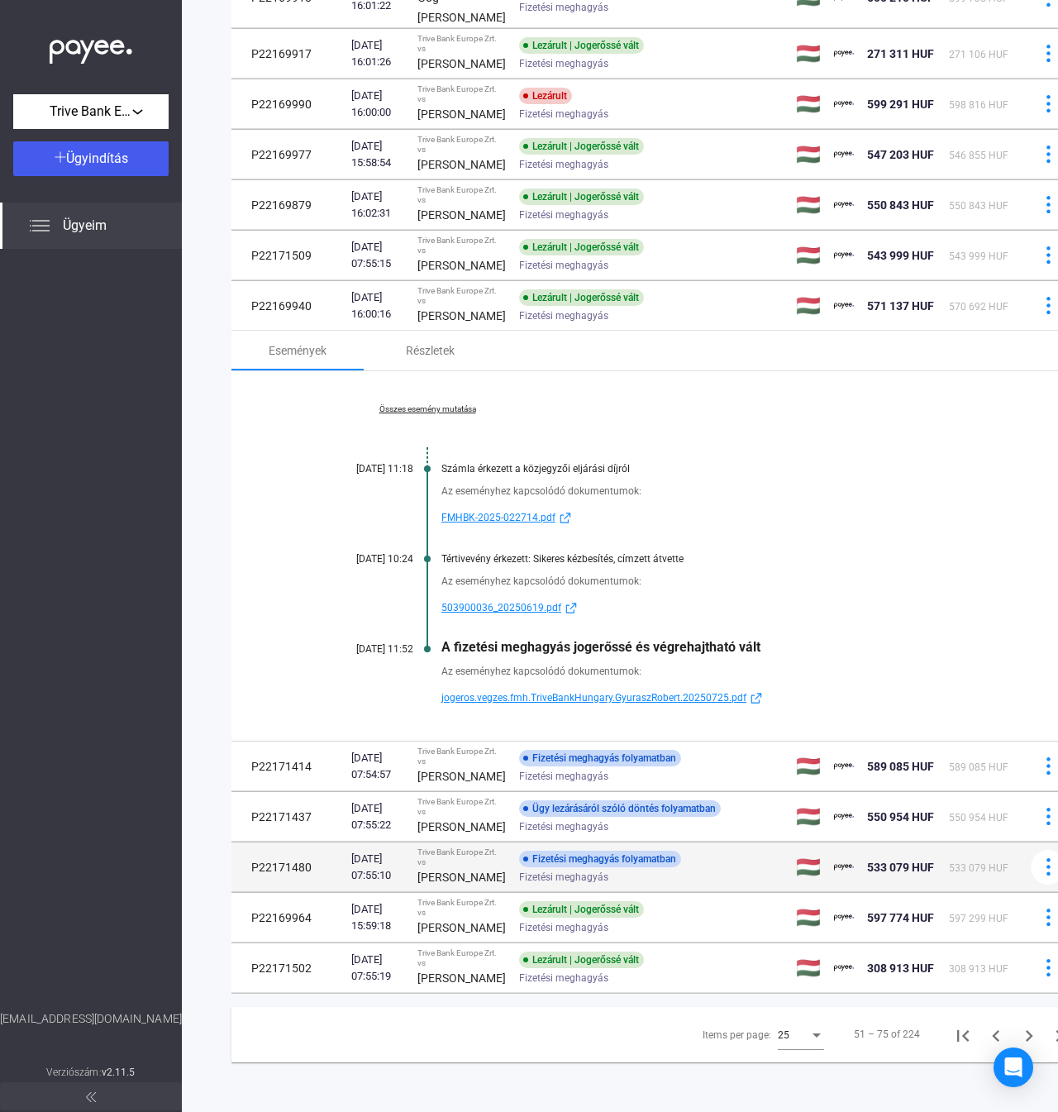
scroll to position [1102, 0]
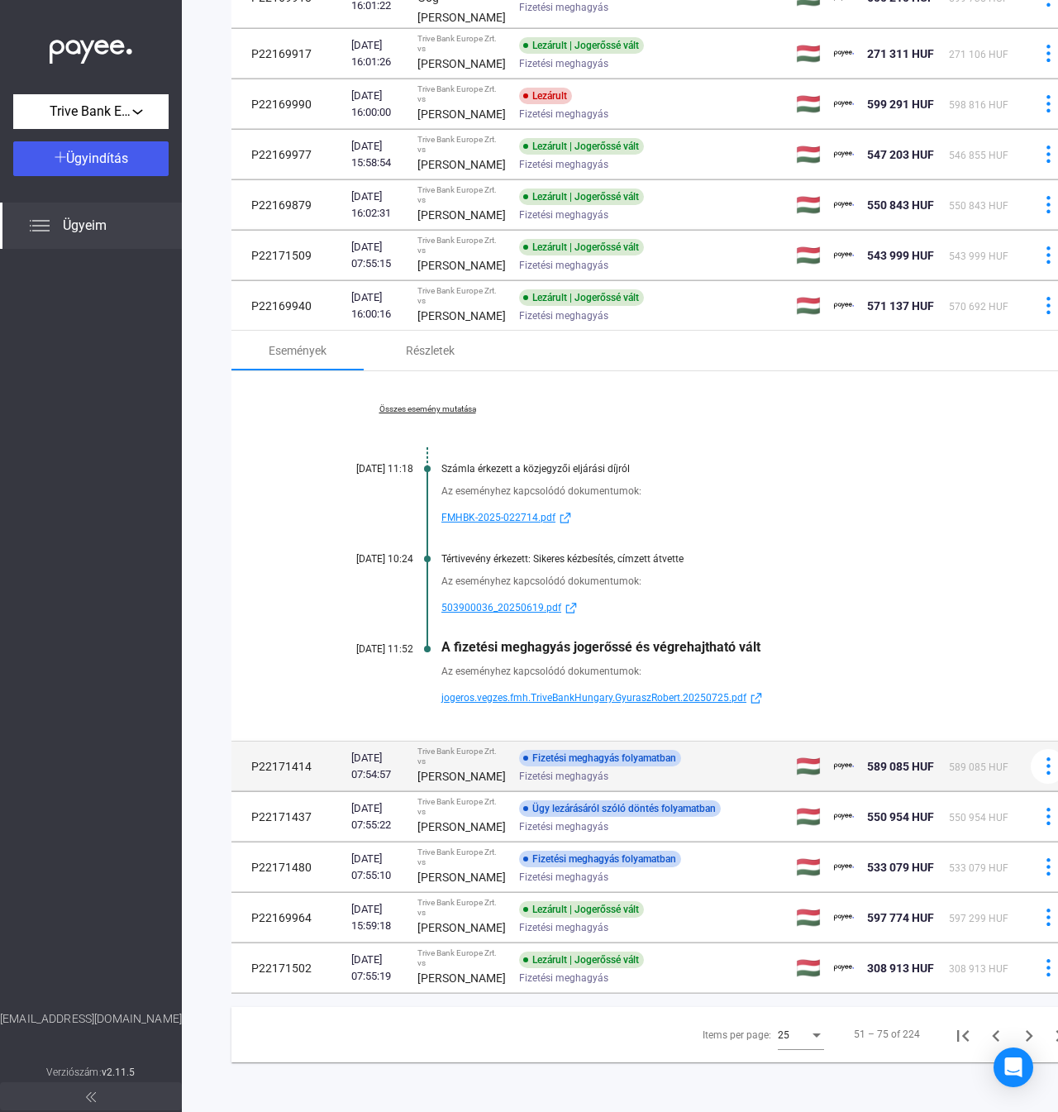
click at [430, 770] on strong "[PERSON_NAME]" at bounding box center [461, 776] width 88 height 13
